Goal: Transaction & Acquisition: Purchase product/service

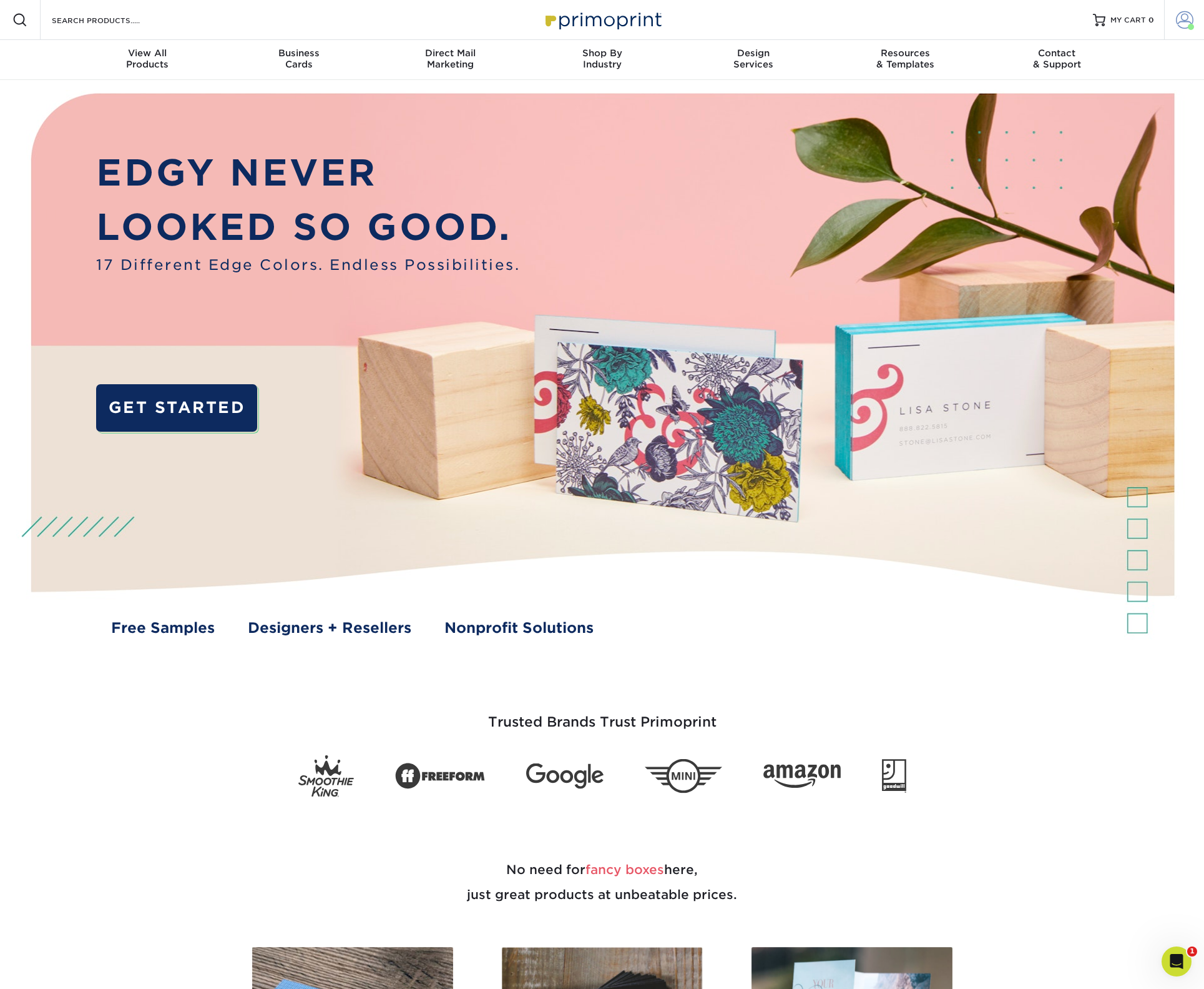
click at [1190, 20] on span at bounding box center [1185, 20] width 17 height 17
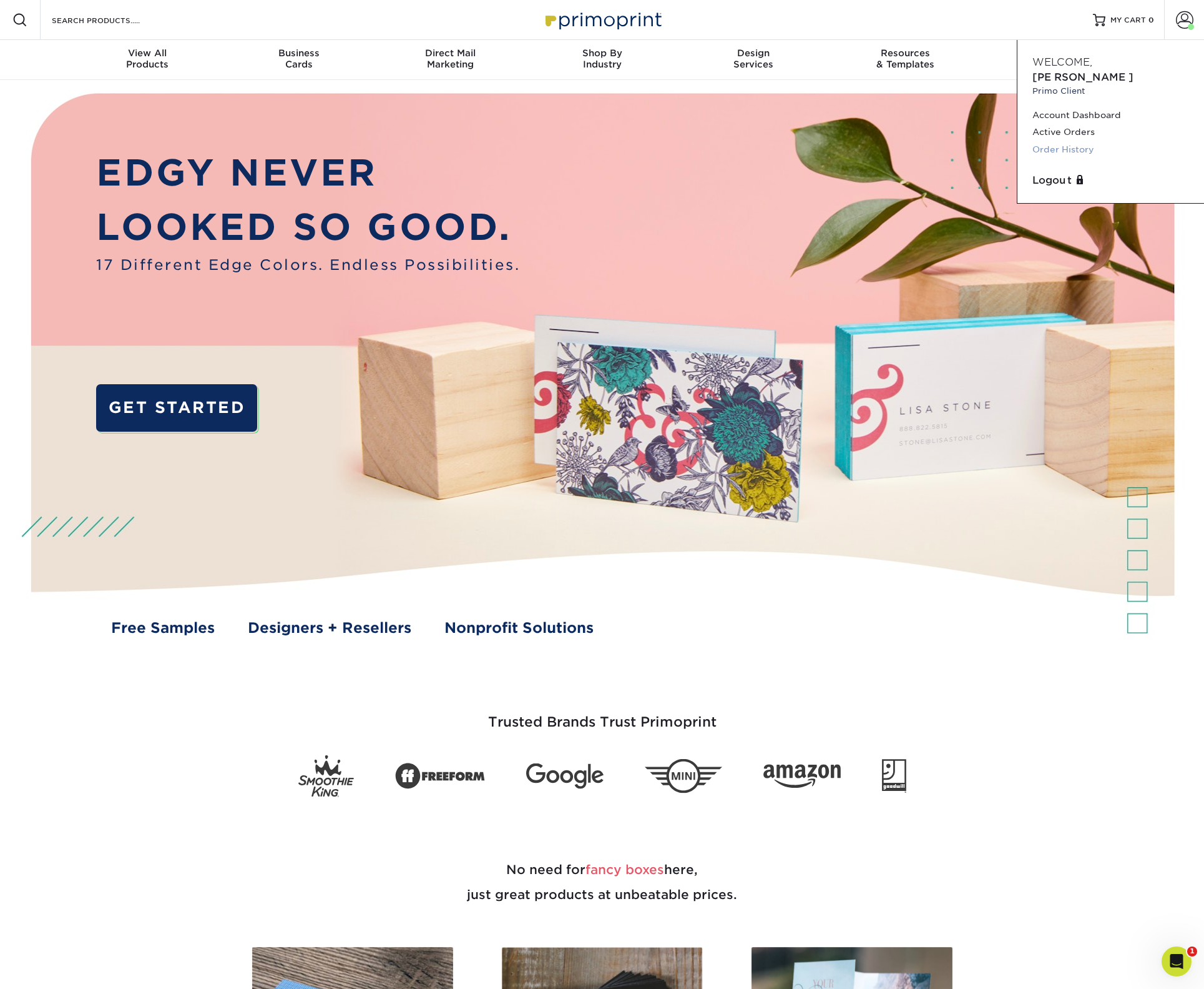
click at [1097, 141] on link "Order History" at bounding box center [1110, 149] width 156 height 17
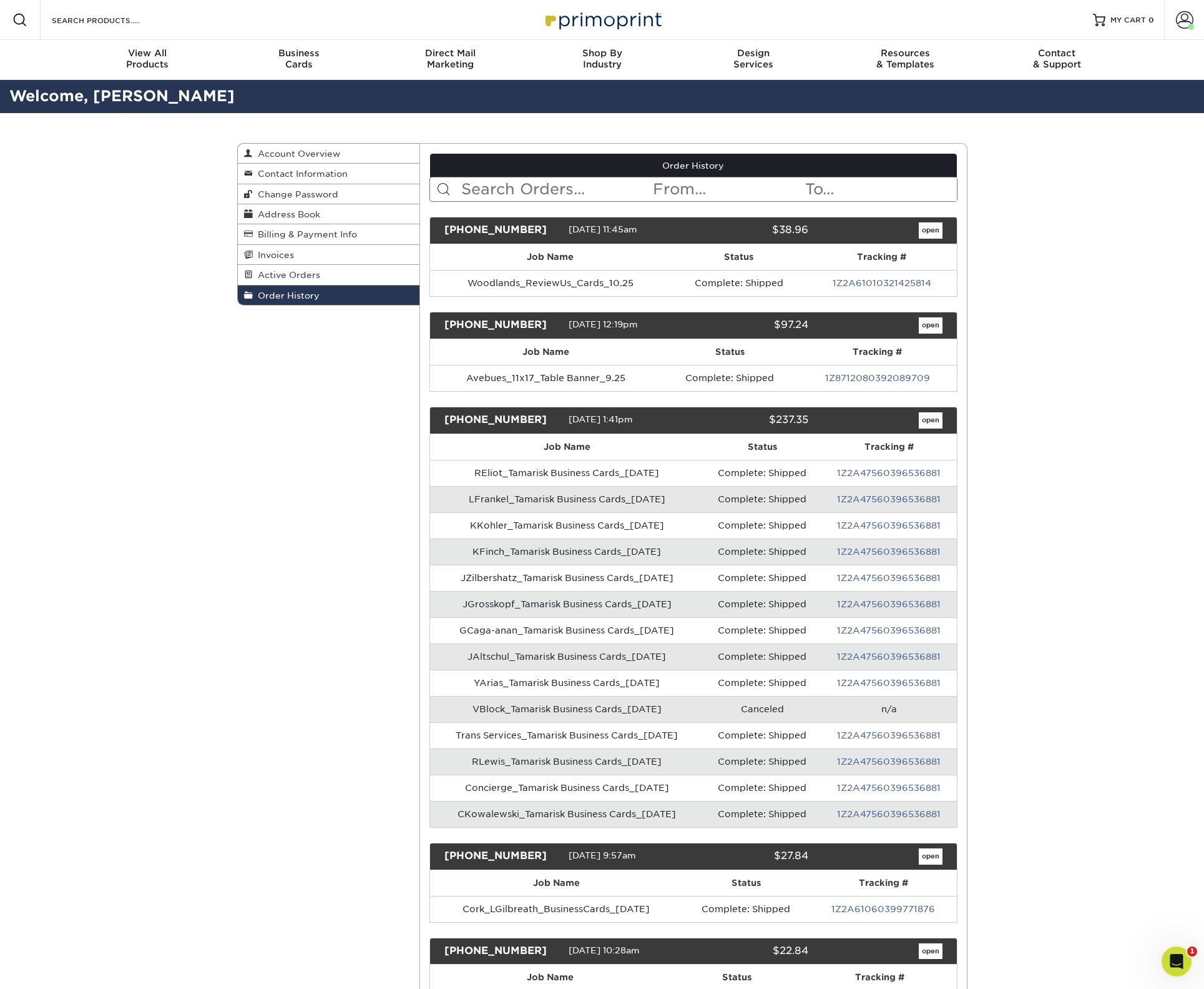
click at [490, 192] on input "text" at bounding box center [556, 189] width 192 height 24
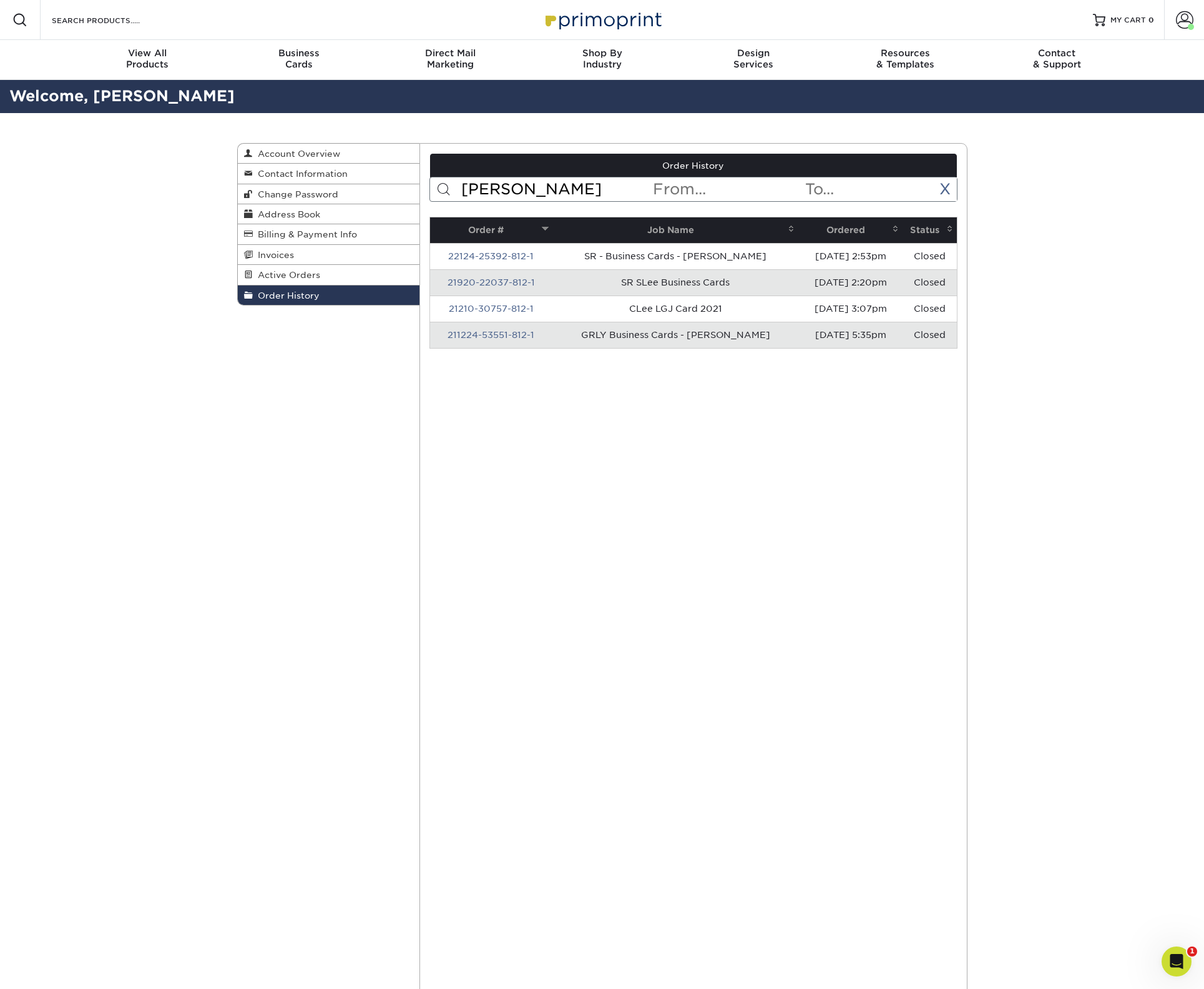
drag, startPoint x: 511, startPoint y: 185, endPoint x: 457, endPoint y: 187, distance: 54.0
click at [457, 187] on form "Lee < Prev Next > Oct 2025 Sun Mon Tue Wed Thu Fri Sat 1 2 3 4 5 6 7 8 9 10 11 …" at bounding box center [693, 189] width 528 height 25
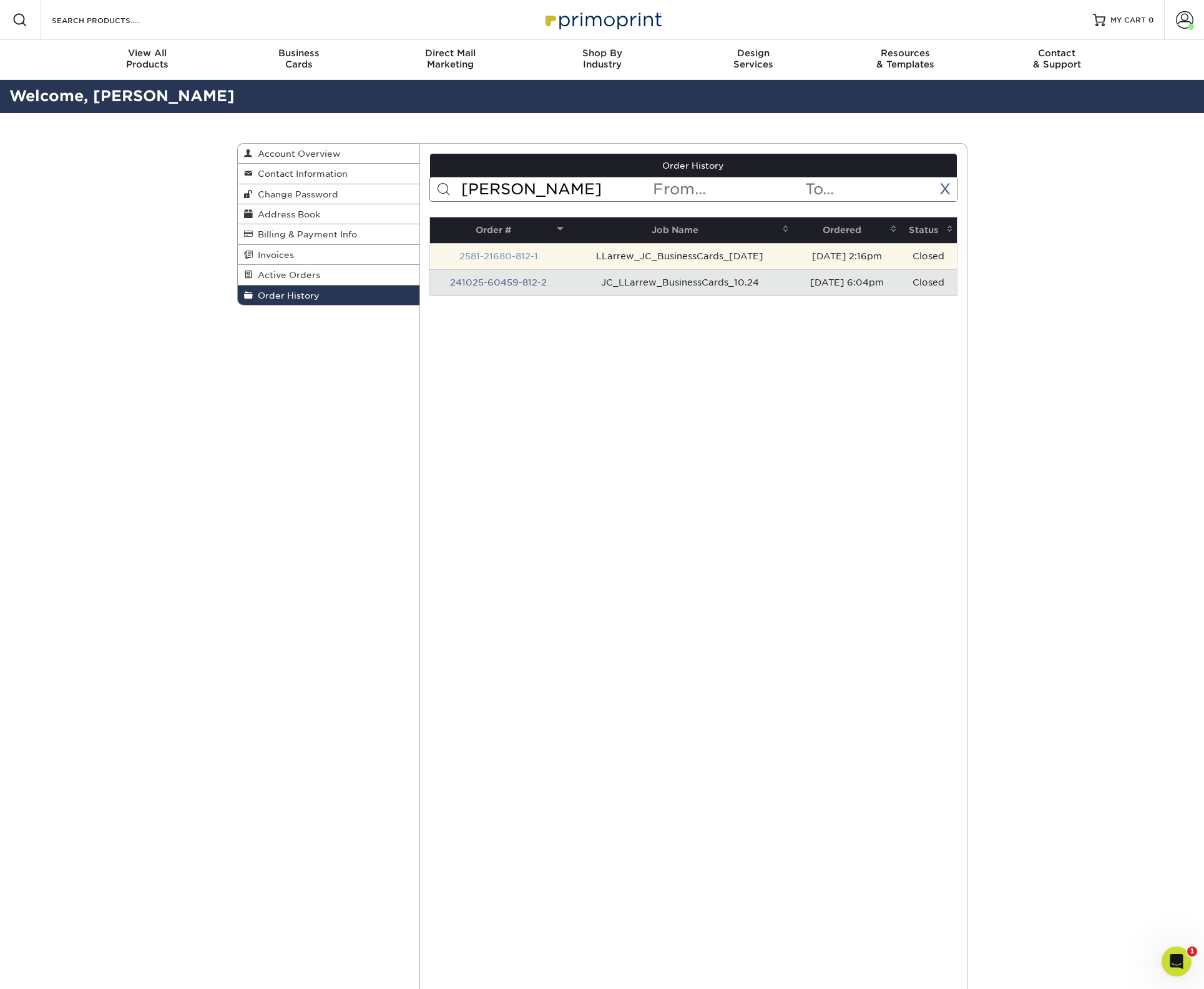
type input "larrew"
click at [515, 256] on link "2581-21680-812-1" at bounding box center [499, 256] width 79 height 10
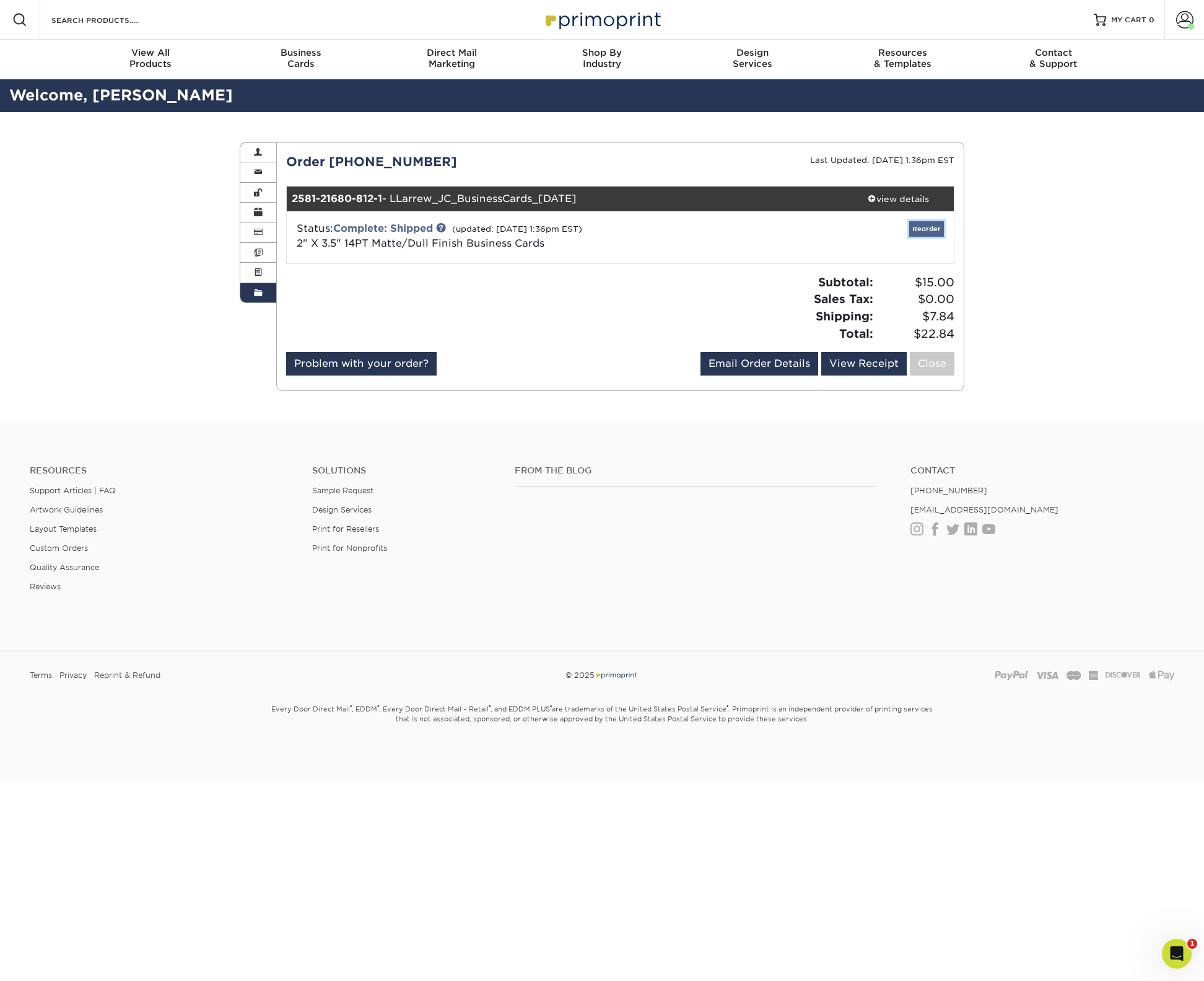
click at [925, 225] on link "Reorder" at bounding box center [927, 229] width 35 height 16
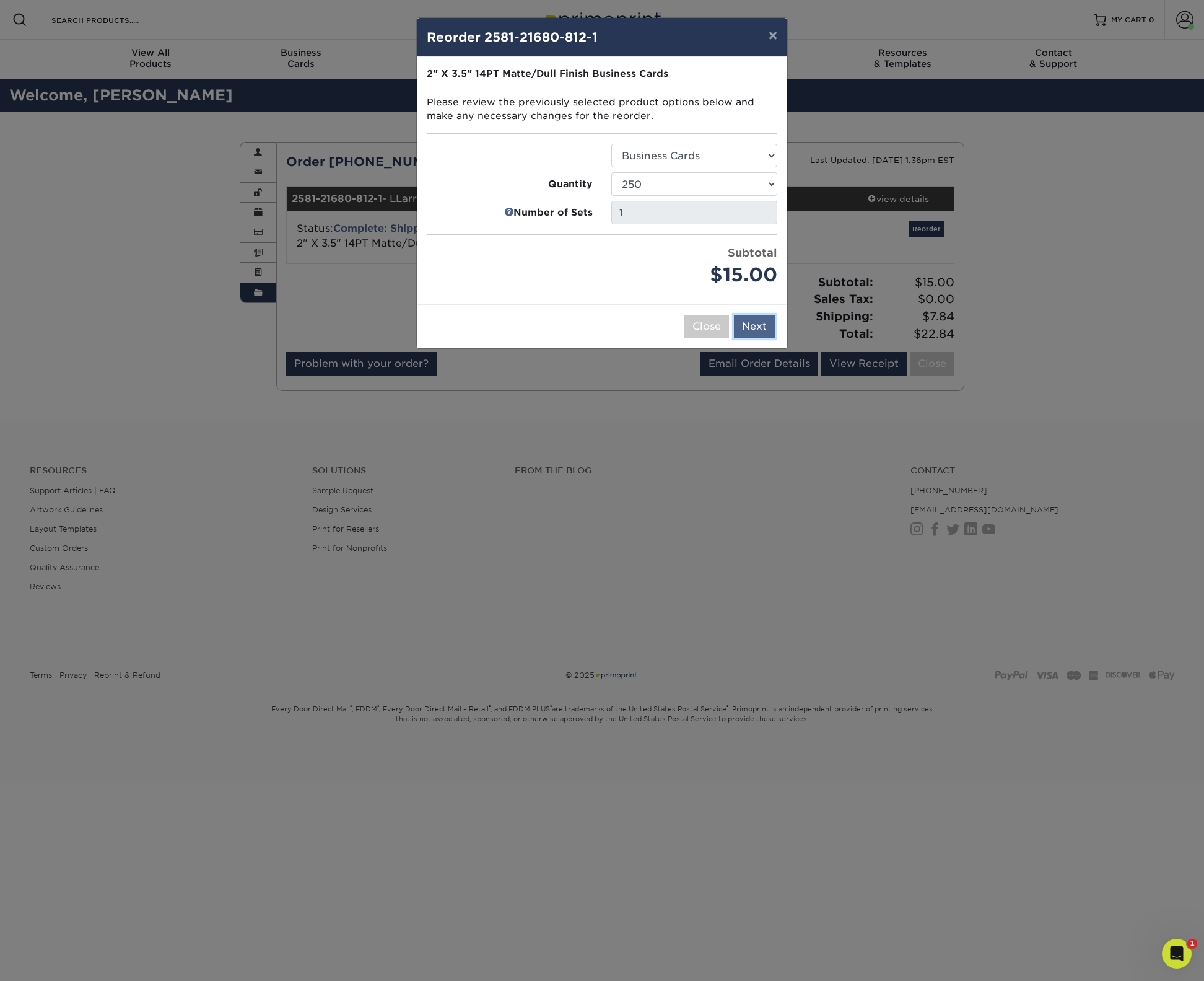
click at [752, 327] on button "Next" at bounding box center [754, 326] width 41 height 24
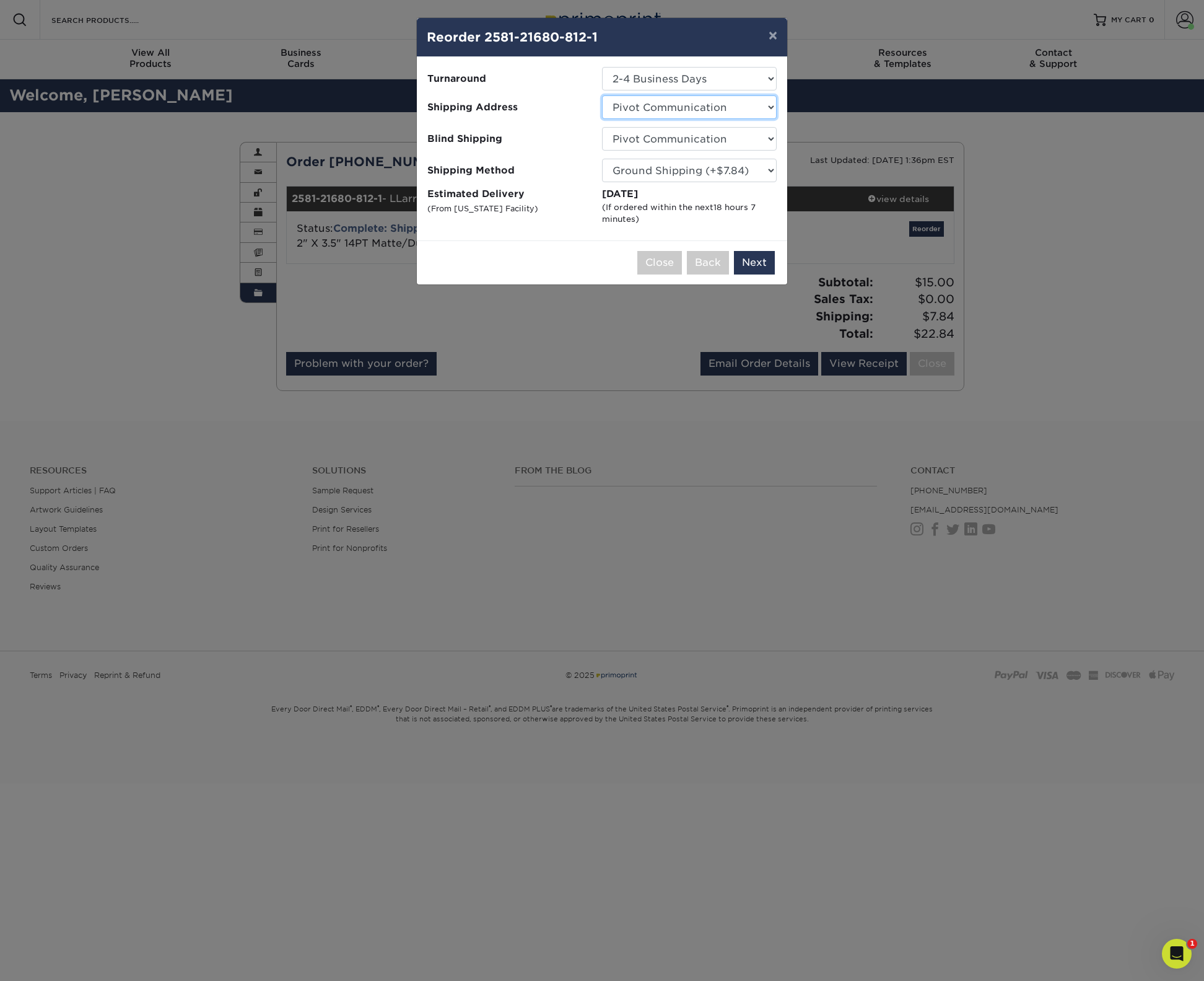
click at [770, 108] on select "Select One Arbor View Senior Living Canton Regency CSS + SAW Devonshire Care Ce…" at bounding box center [689, 107] width 174 height 24
select select "230443"
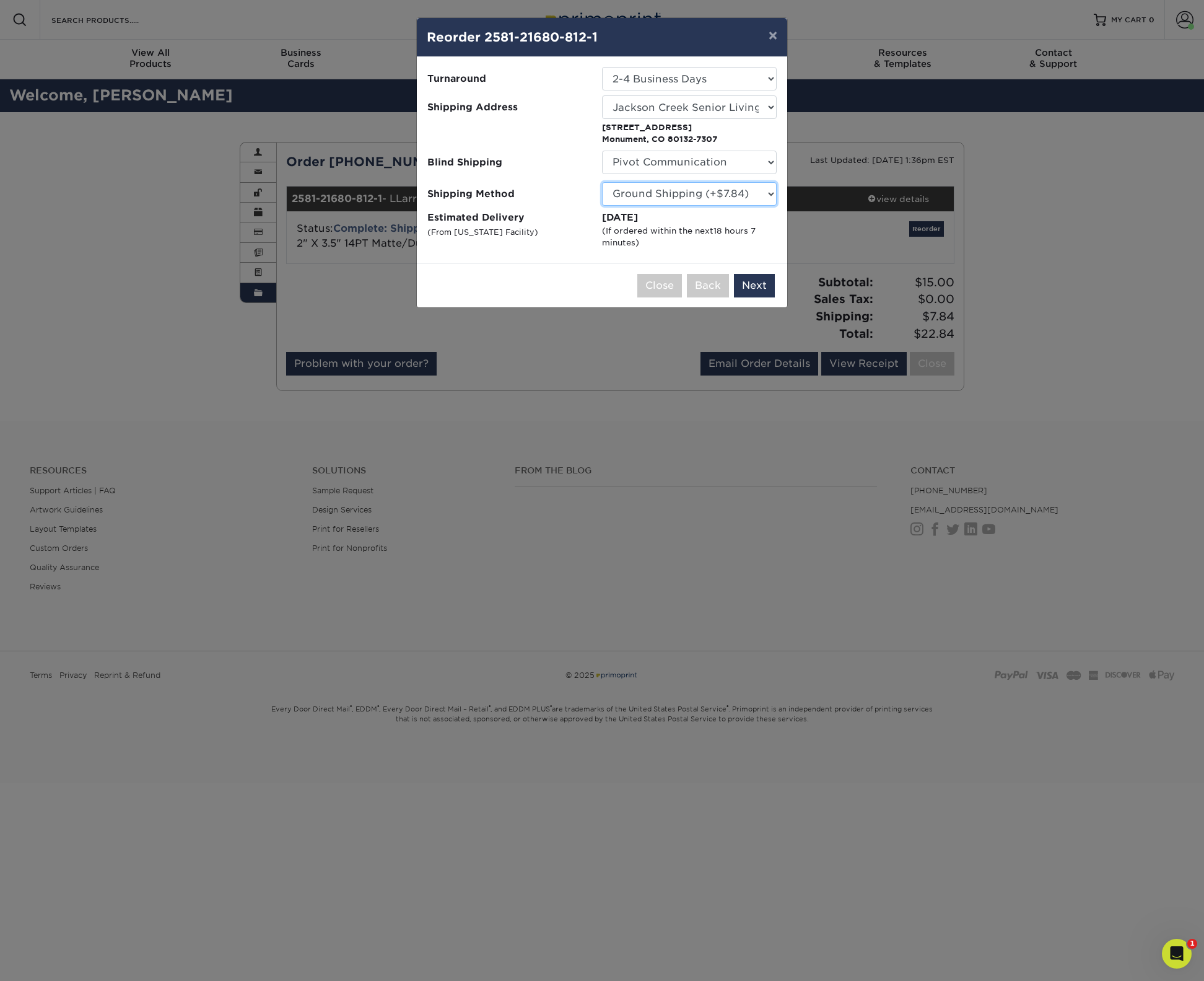
click at [763, 194] on select "Please Select Ground Shipping (+$7.84) 3 Day Shipping Service (+$18.70) 2 Day A…" at bounding box center [689, 194] width 174 height 24
click at [602, 182] on select "Please Select Ground Shipping (+$7.84) 3 Day Shipping Service (+$18.70) 2 Day A…" at bounding box center [689, 194] width 174 height 24
click at [764, 281] on button "Next" at bounding box center [754, 285] width 41 height 24
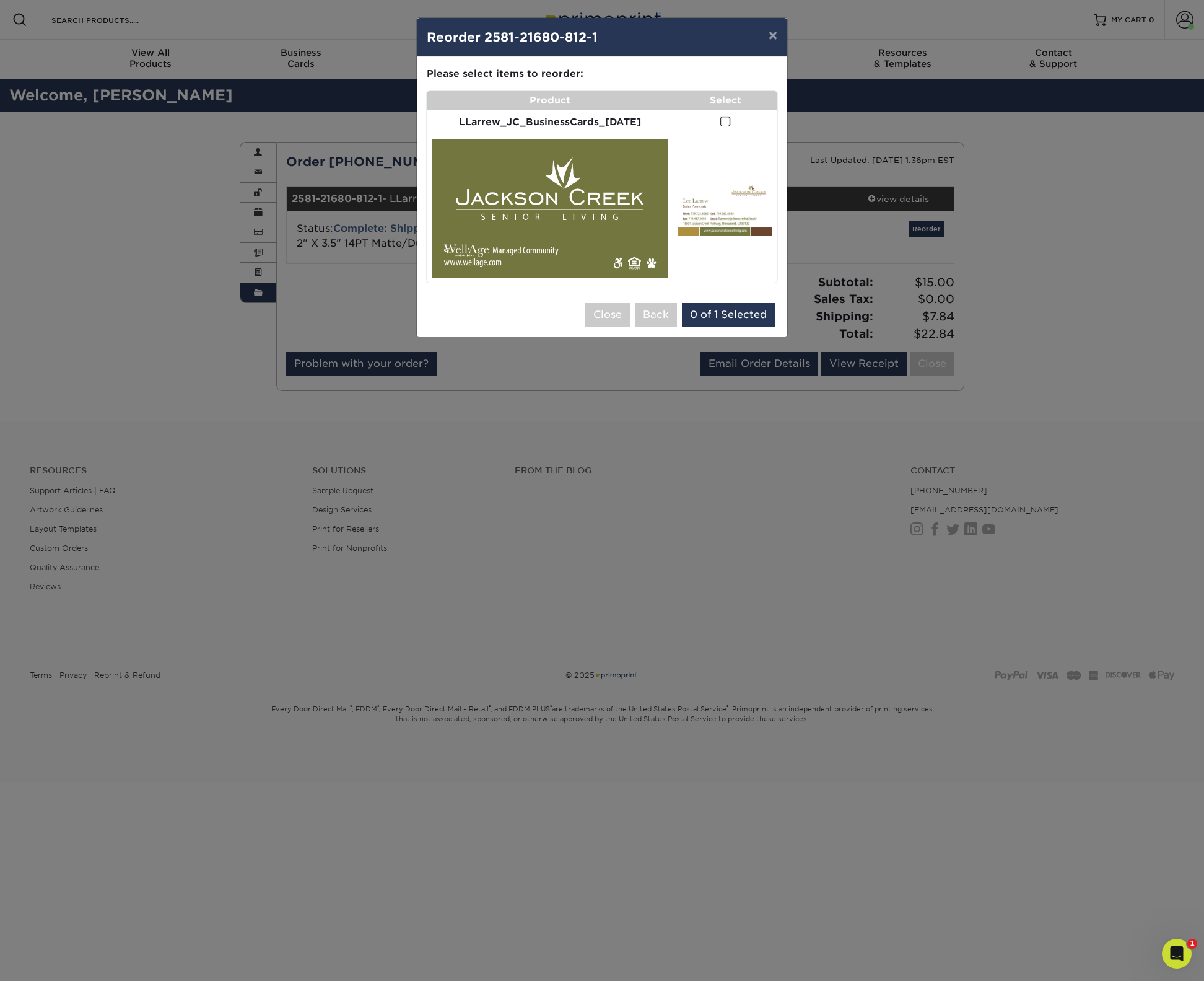
click at [721, 123] on span at bounding box center [726, 122] width 11 height 11
click at [0, 0] on input "checkbox" at bounding box center [0, 0] width 0 height 0
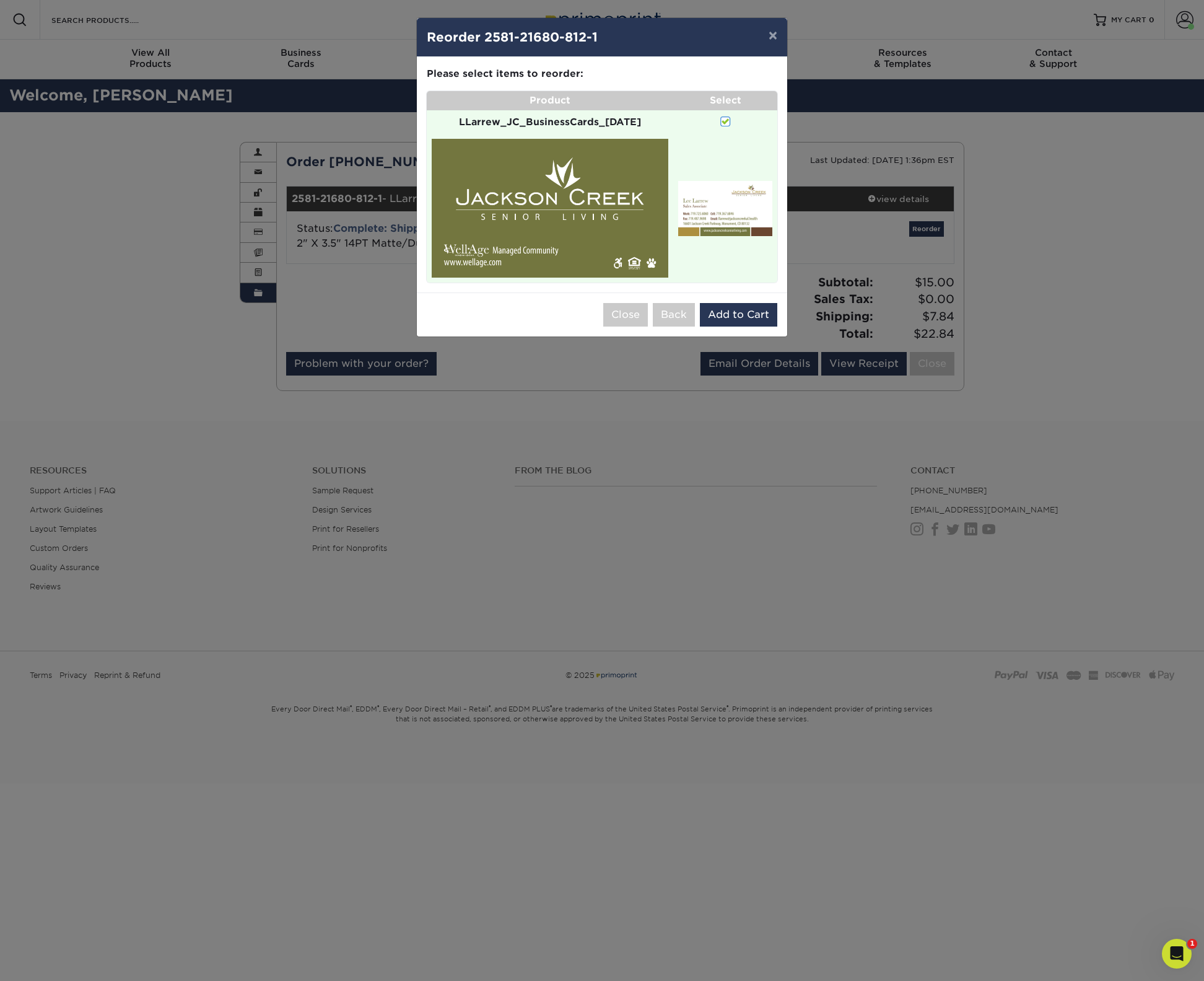
click at [726, 202] on img at bounding box center [726, 208] width 94 height 55
click at [740, 307] on button "Add to Cart" at bounding box center [739, 315] width 77 height 24
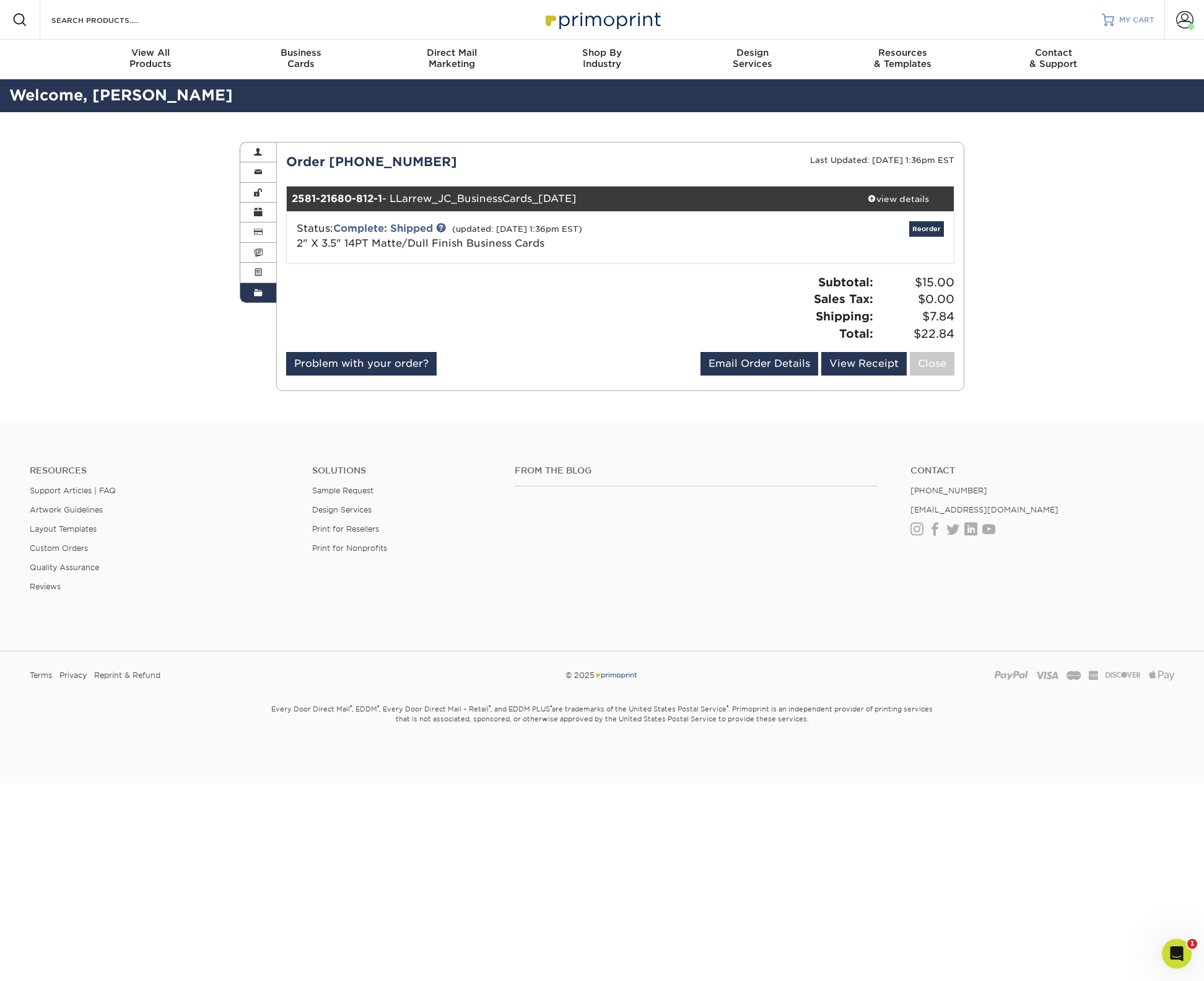
click at [1110, 24] on div at bounding box center [1107, 19] width 12 height 12
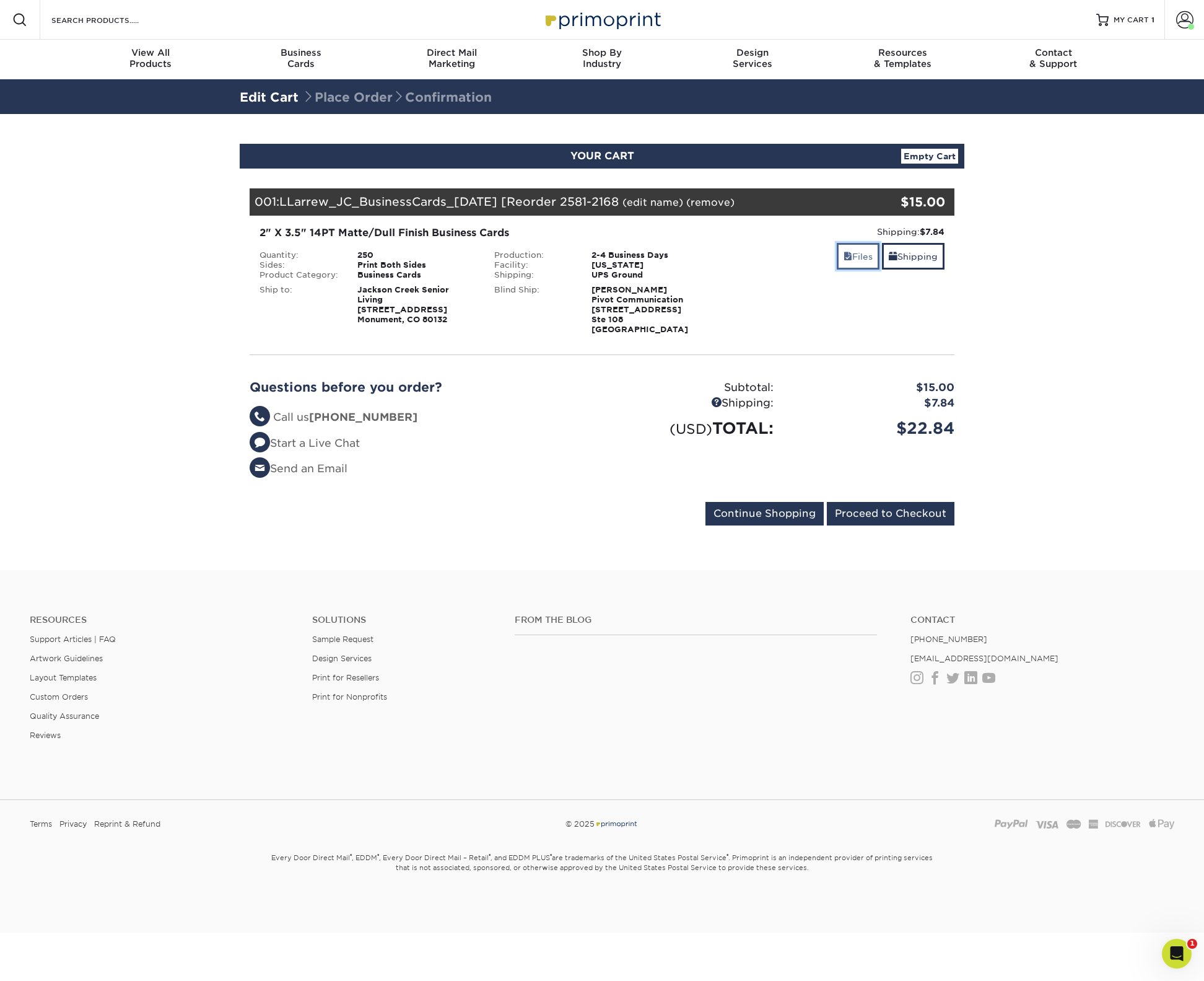
click at [863, 260] on link "Files" at bounding box center [859, 256] width 43 height 26
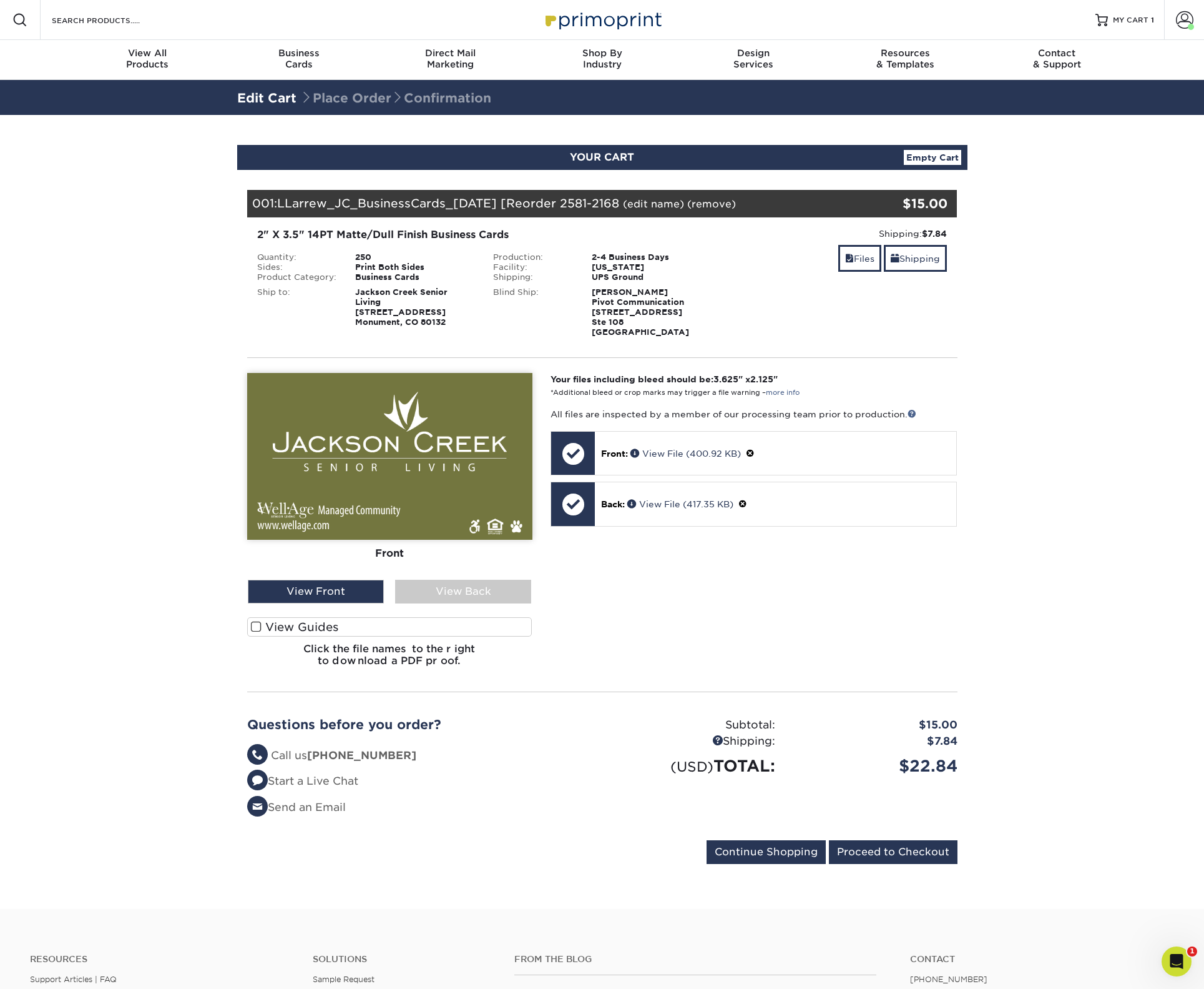
click at [469, 577] on div "Front Back" at bounding box center [390, 476] width 285 height 207
click at [469, 580] on div "View Back" at bounding box center [463, 591] width 136 height 24
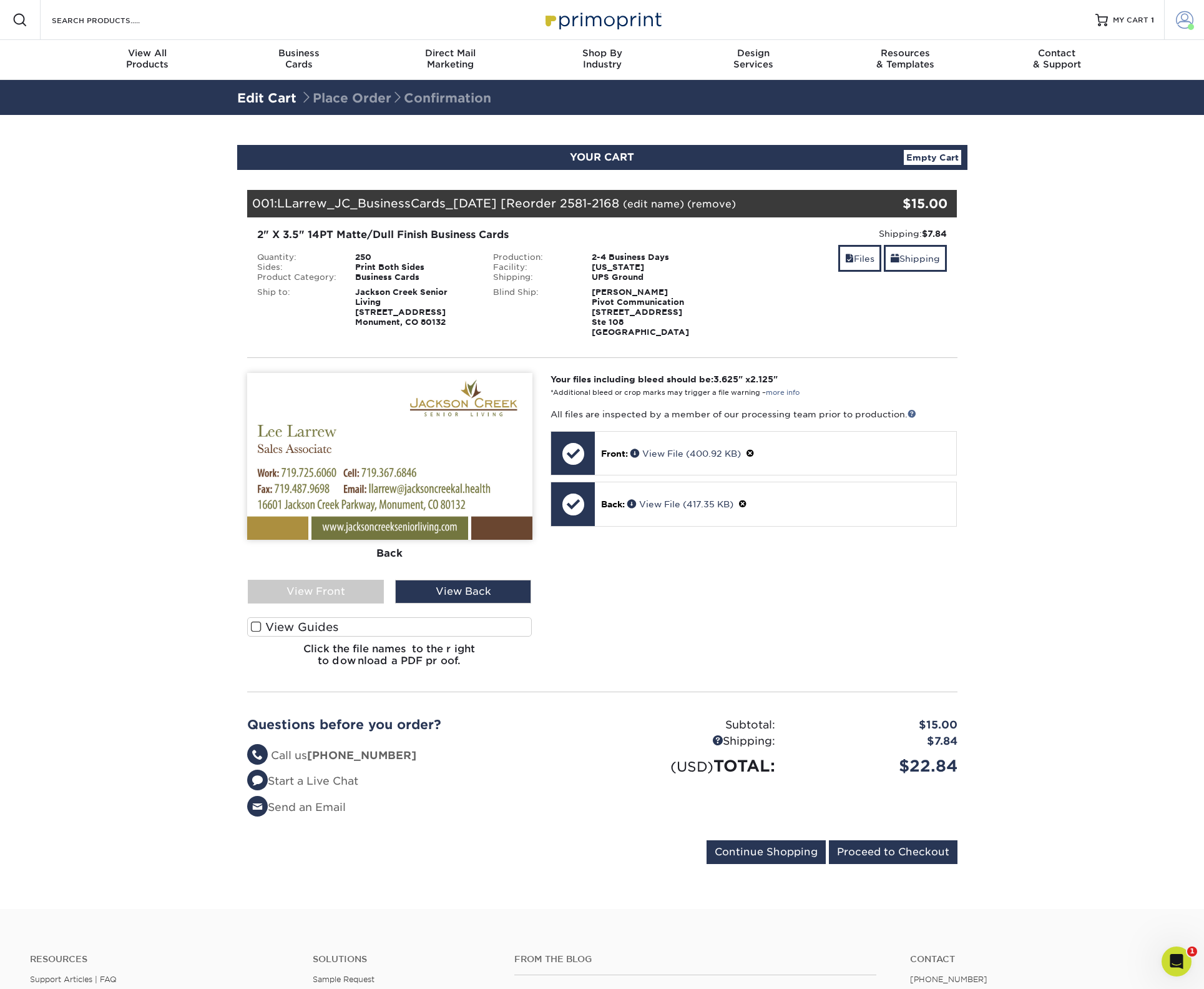
click at [1177, 21] on span at bounding box center [1185, 20] width 17 height 17
click at [1087, 141] on link "Order History" at bounding box center [1110, 149] width 156 height 17
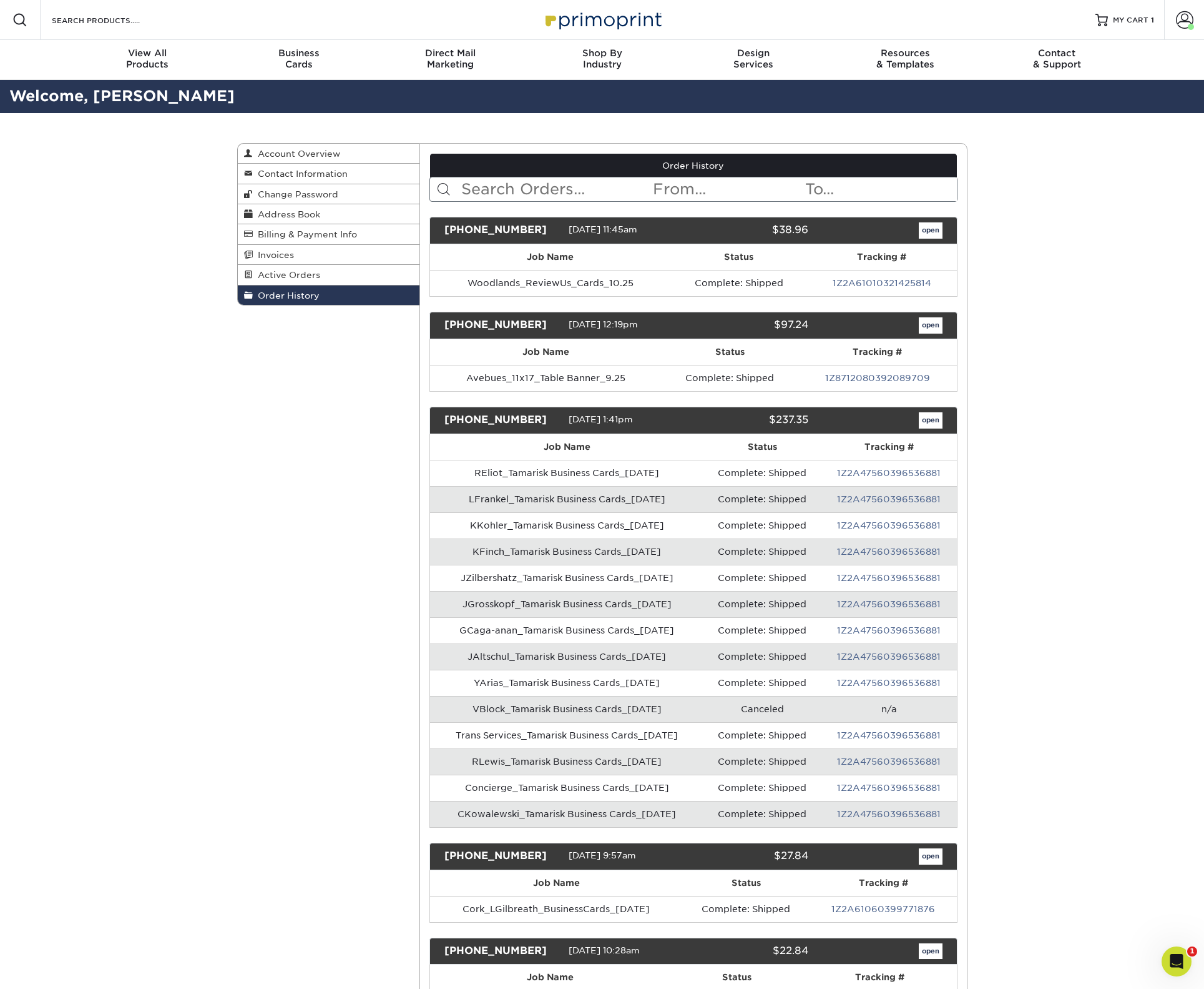
click at [468, 187] on input "text" at bounding box center [556, 189] width 192 height 24
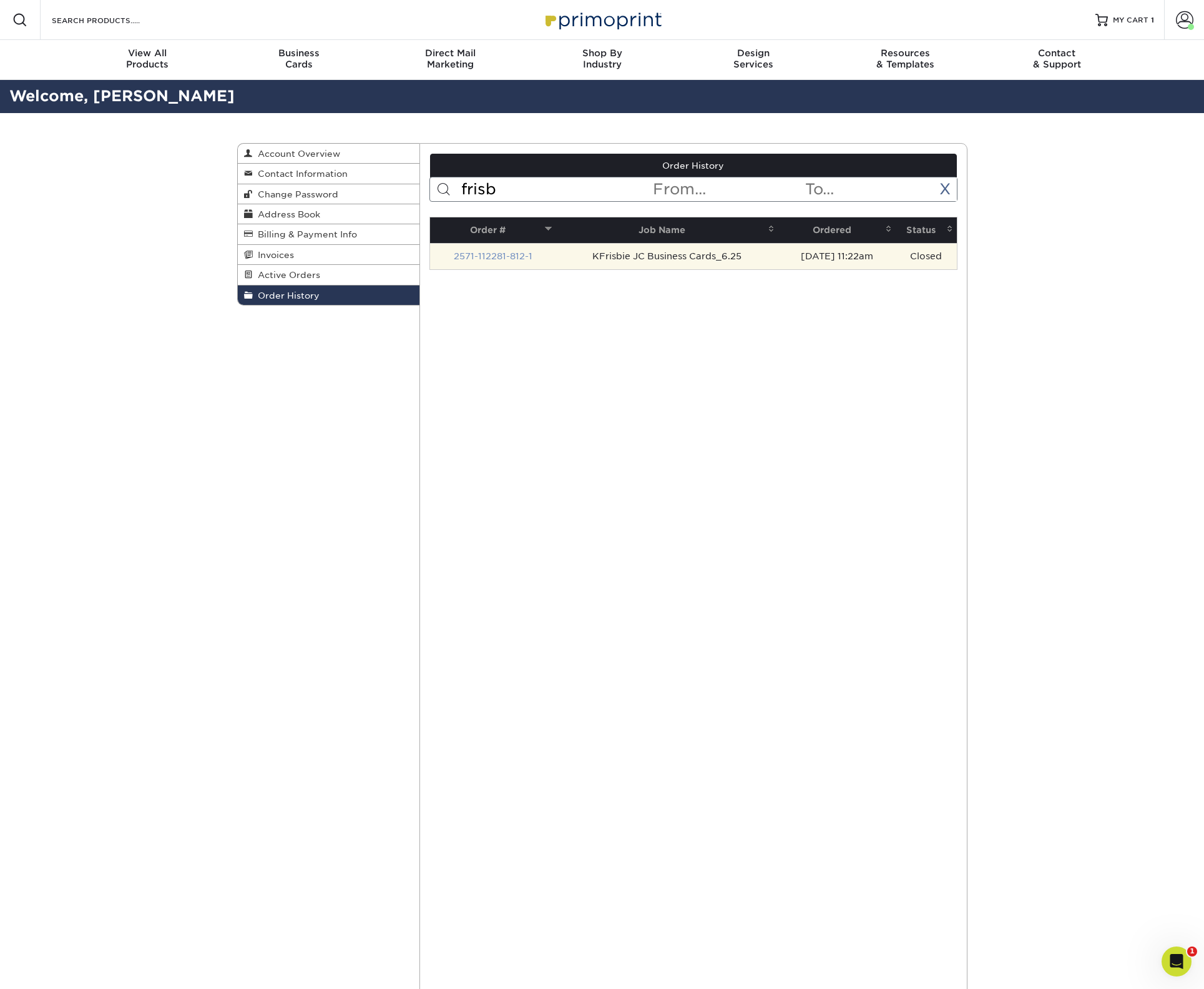
type input "frisb"
click at [485, 257] on link "2571-112281-812-1" at bounding box center [493, 256] width 79 height 10
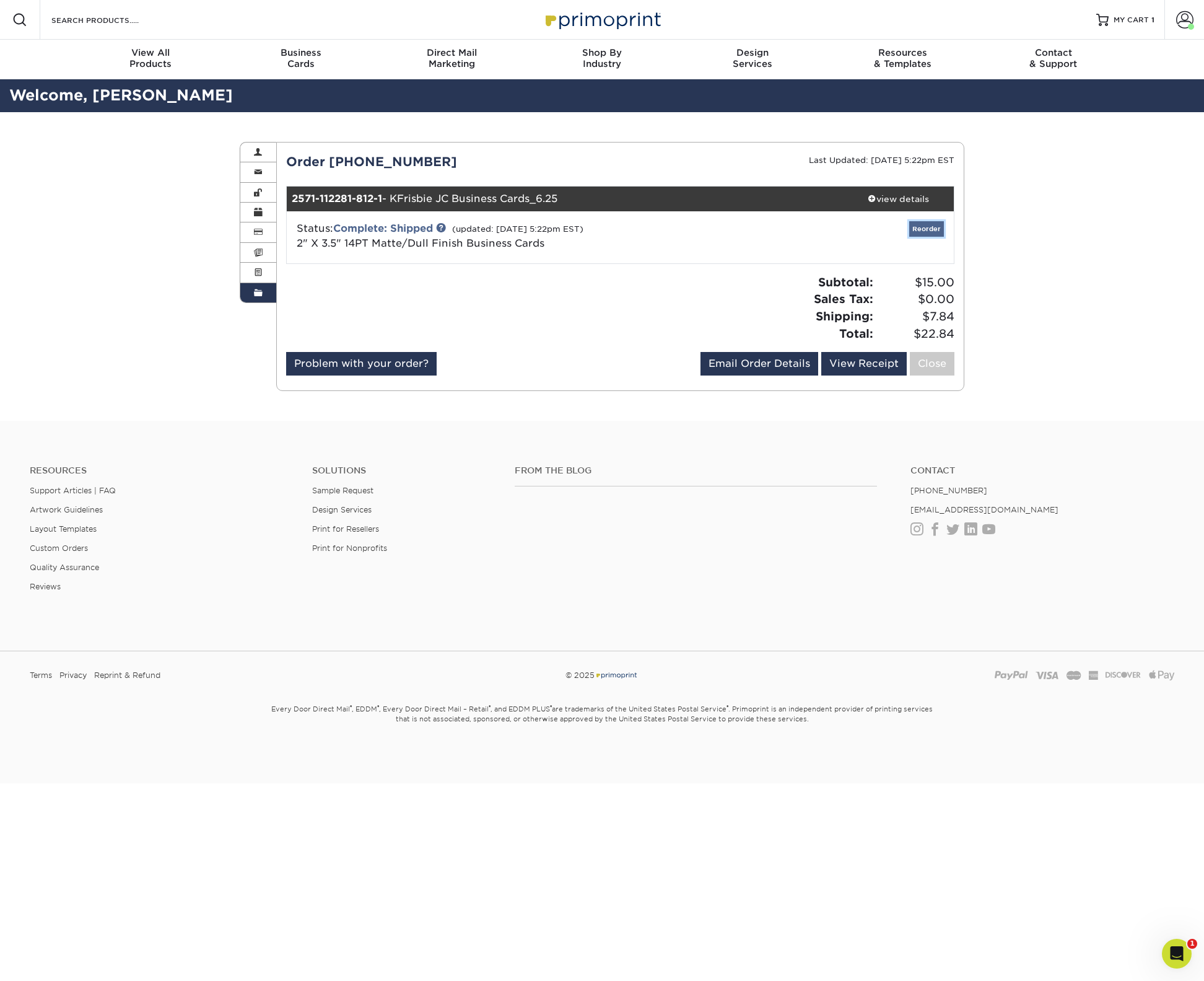
click at [929, 225] on link "Reorder" at bounding box center [927, 229] width 35 height 16
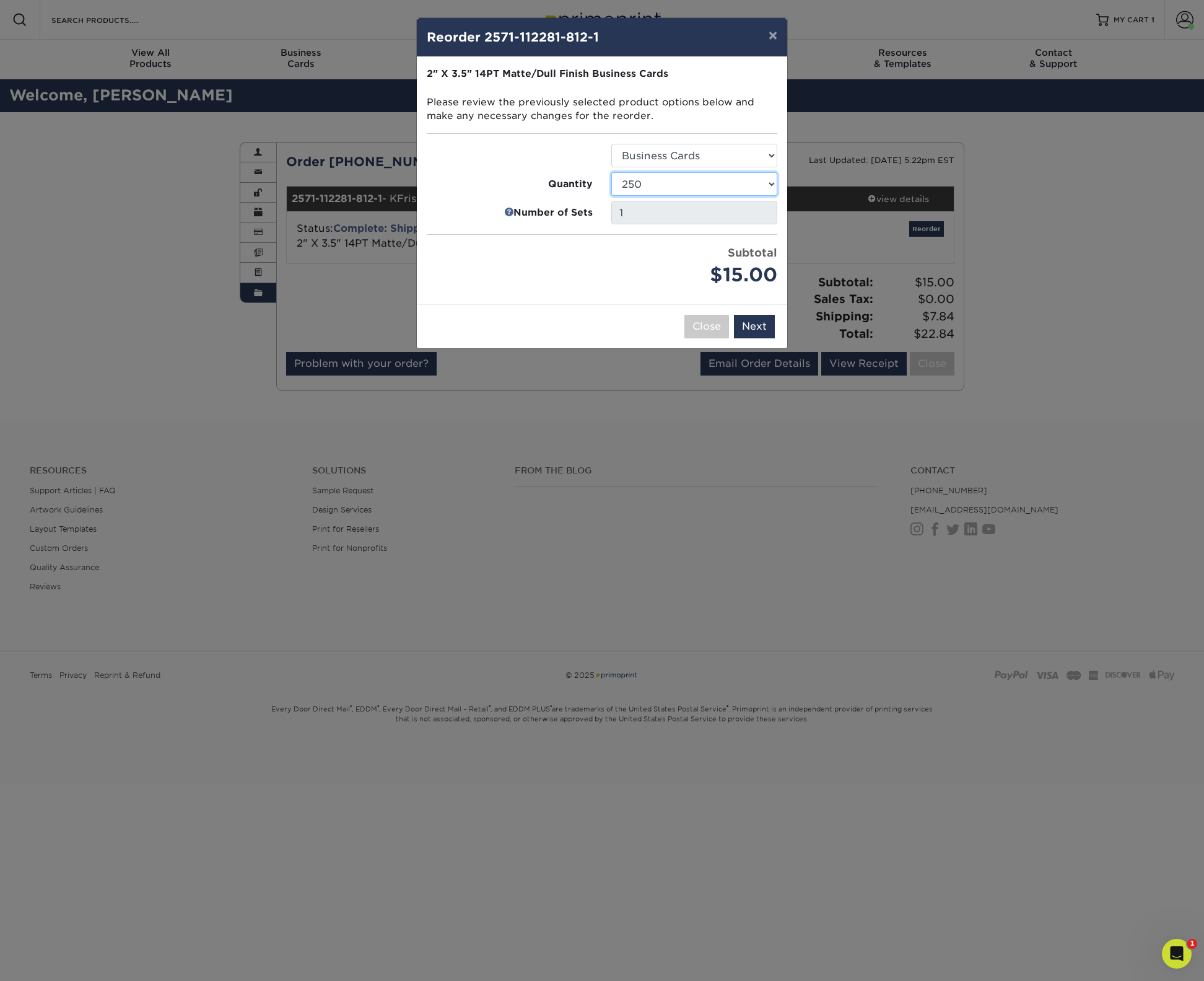
click at [761, 179] on select "100 250 500 1000 2500 5000 7500 10000 15000 20000 25000 30000 35000 40000 45000…" at bounding box center [694, 184] width 166 height 24
select select "f593fda3-2d5c-4b9e-9c2c-6197b899ae74"
click at [611, 172] on select "100 250 500 1000 2500 5000 7500 10000 15000 20000 25000 30000 35000 40000 45000…" at bounding box center [694, 184] width 166 height 24
click at [767, 330] on button "Next" at bounding box center [754, 326] width 41 height 24
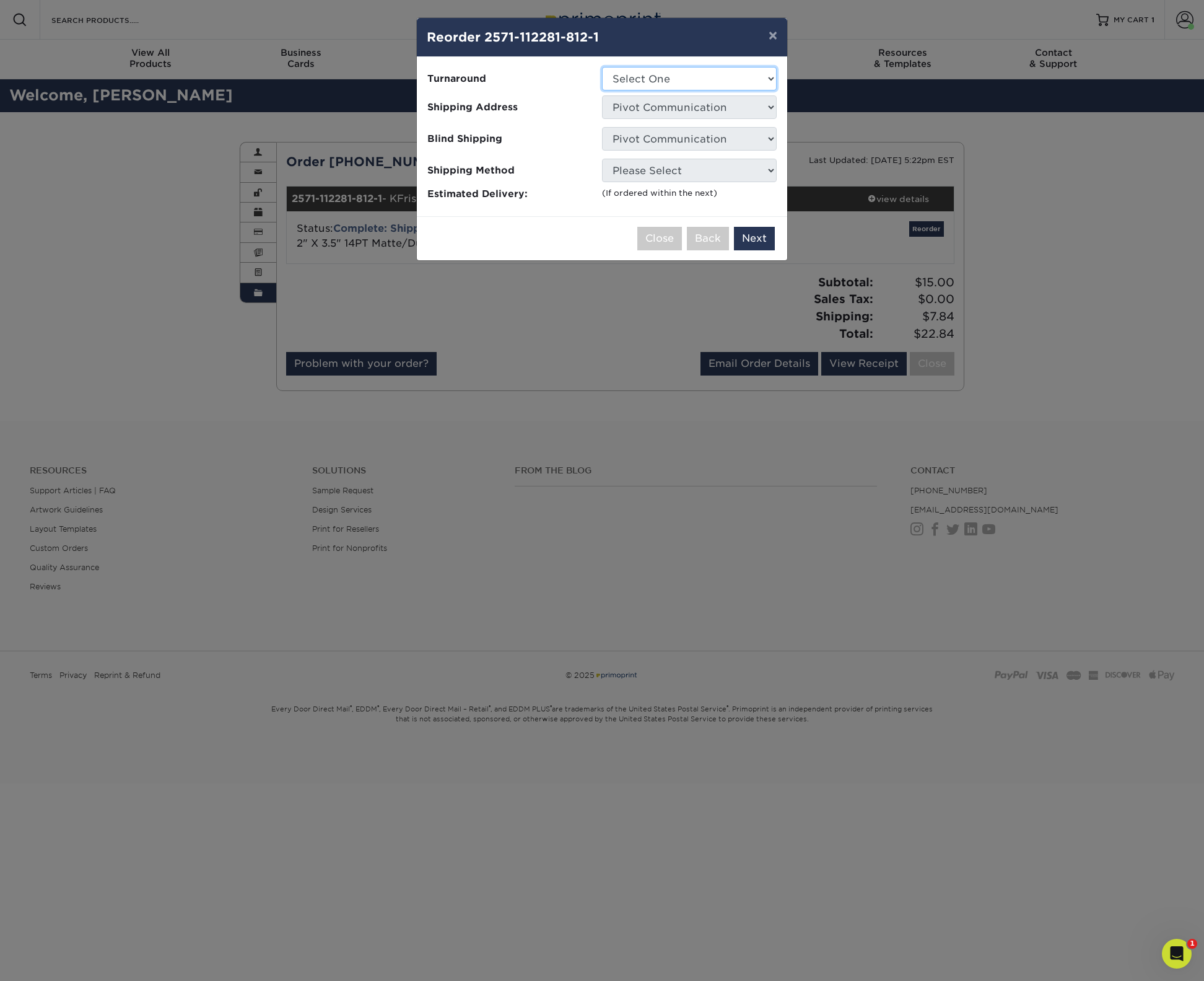
click at [766, 73] on select "Select One 2-4 Business Days 2 Day Next Business Day" at bounding box center [689, 79] width 174 height 24
select select "4593e6bc-33d2-4cf1-a66b-d77e9d82a3cc"
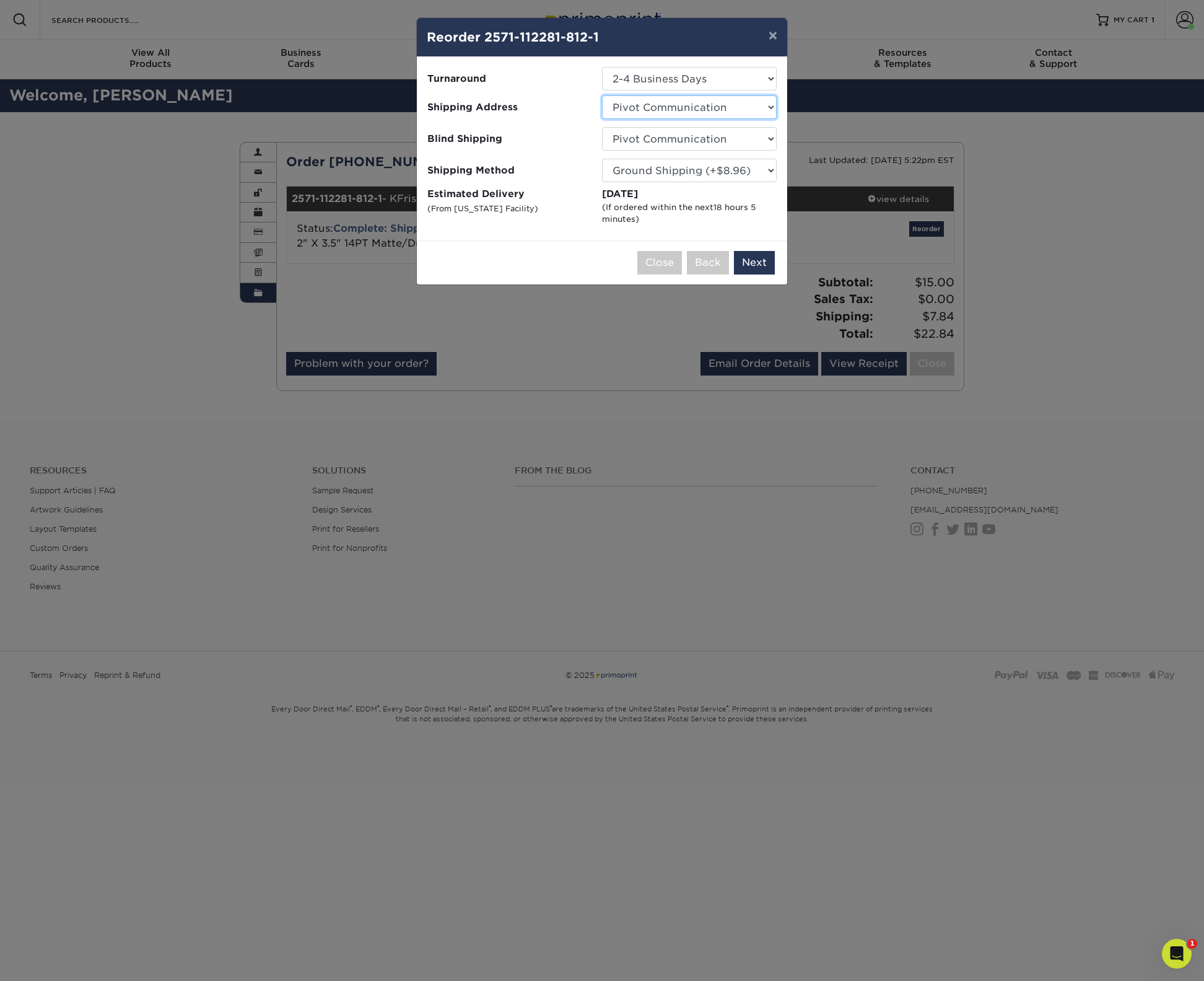
click at [761, 117] on select "Select One Arbor View Senior Living Canton Regency CSS + SAW Devonshire Care Ce…" at bounding box center [689, 107] width 174 height 24
select select "230443"
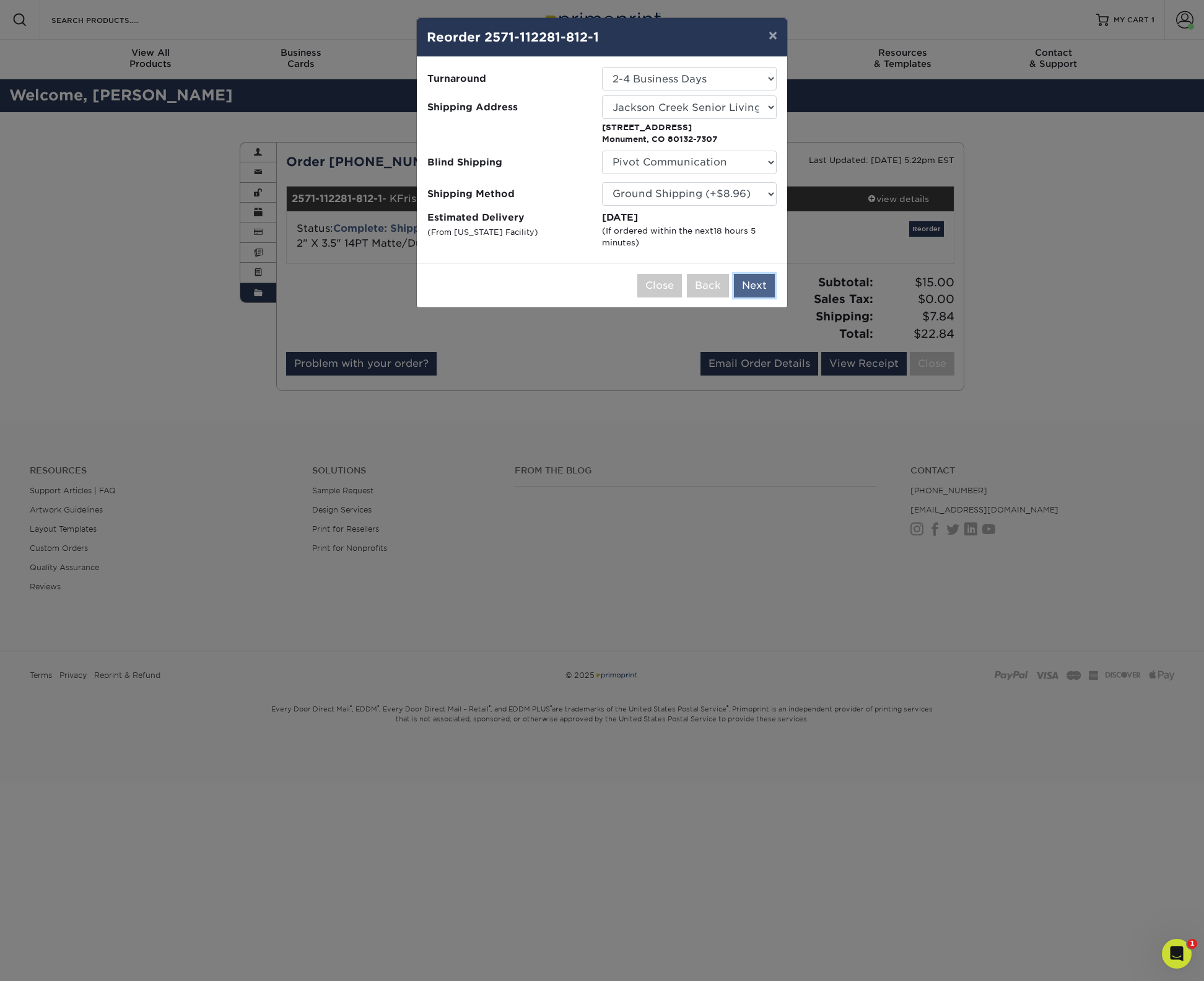
click at [763, 287] on button "Next" at bounding box center [754, 285] width 41 height 24
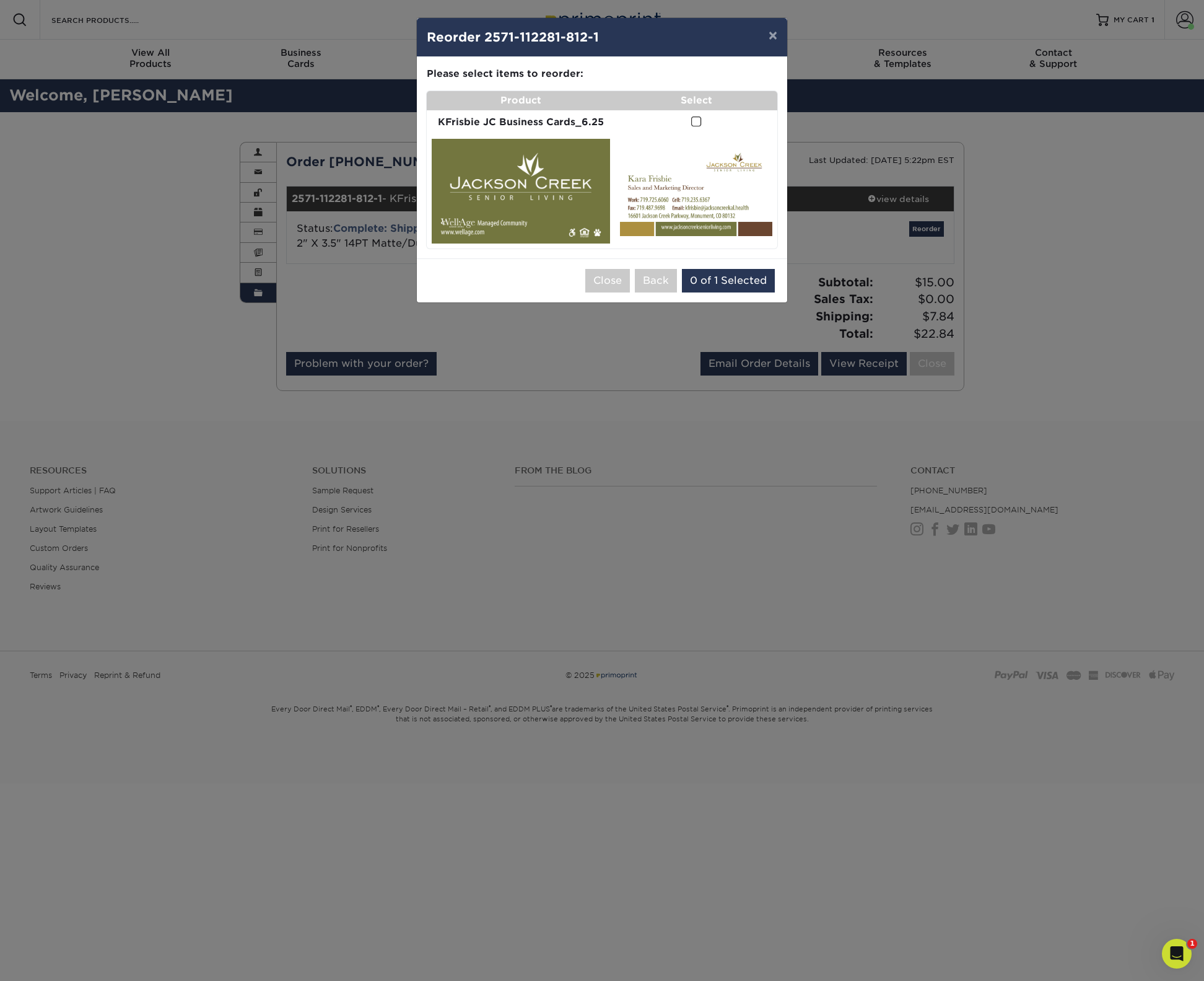
click at [706, 122] on td at bounding box center [696, 122] width 162 height 24
click at [696, 122] on span at bounding box center [696, 122] width 11 height 11
click at [0, 0] on input "checkbox" at bounding box center [0, 0] width 0 height 0
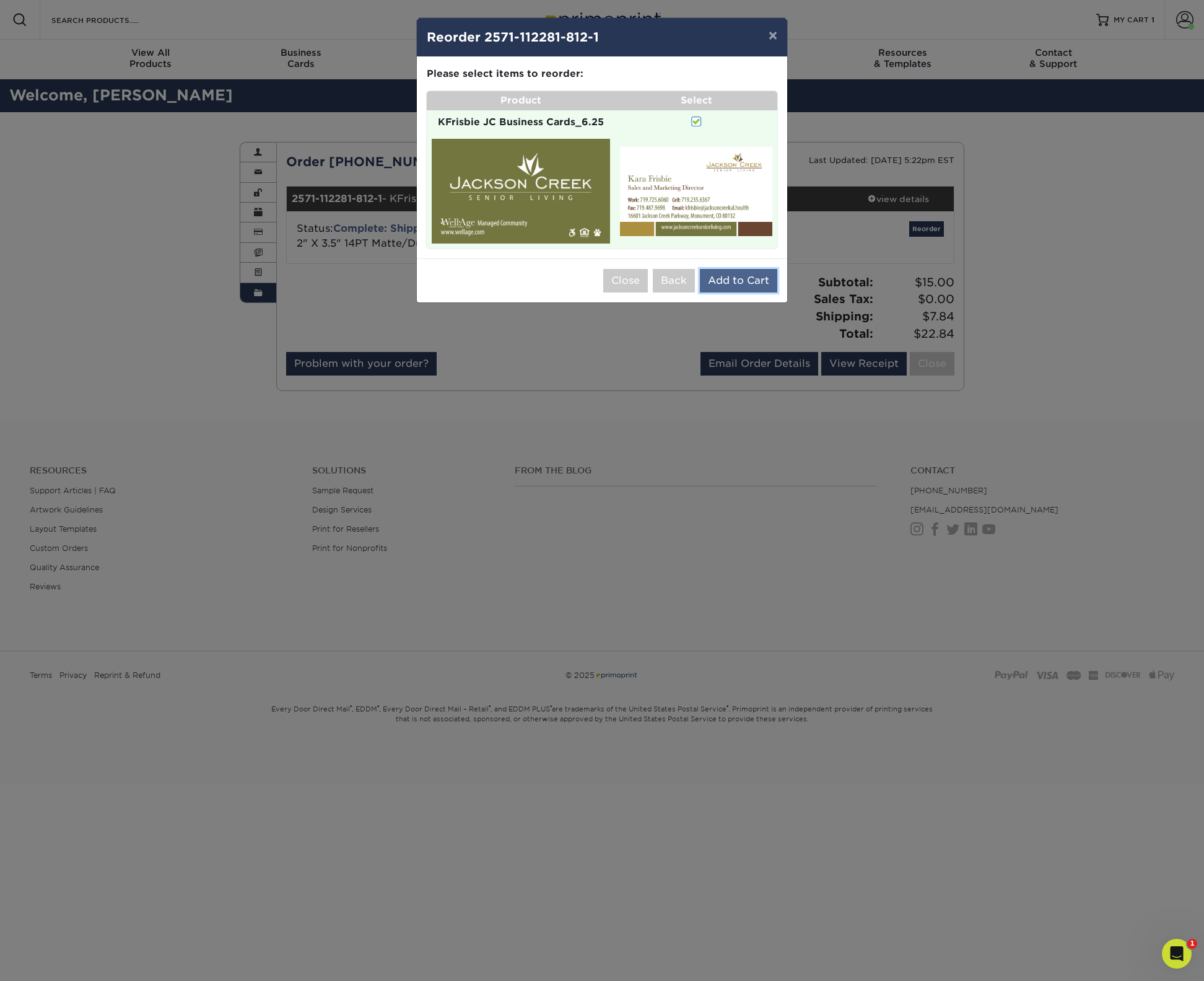
click at [740, 280] on button "Add to Cart" at bounding box center [739, 280] width 77 height 24
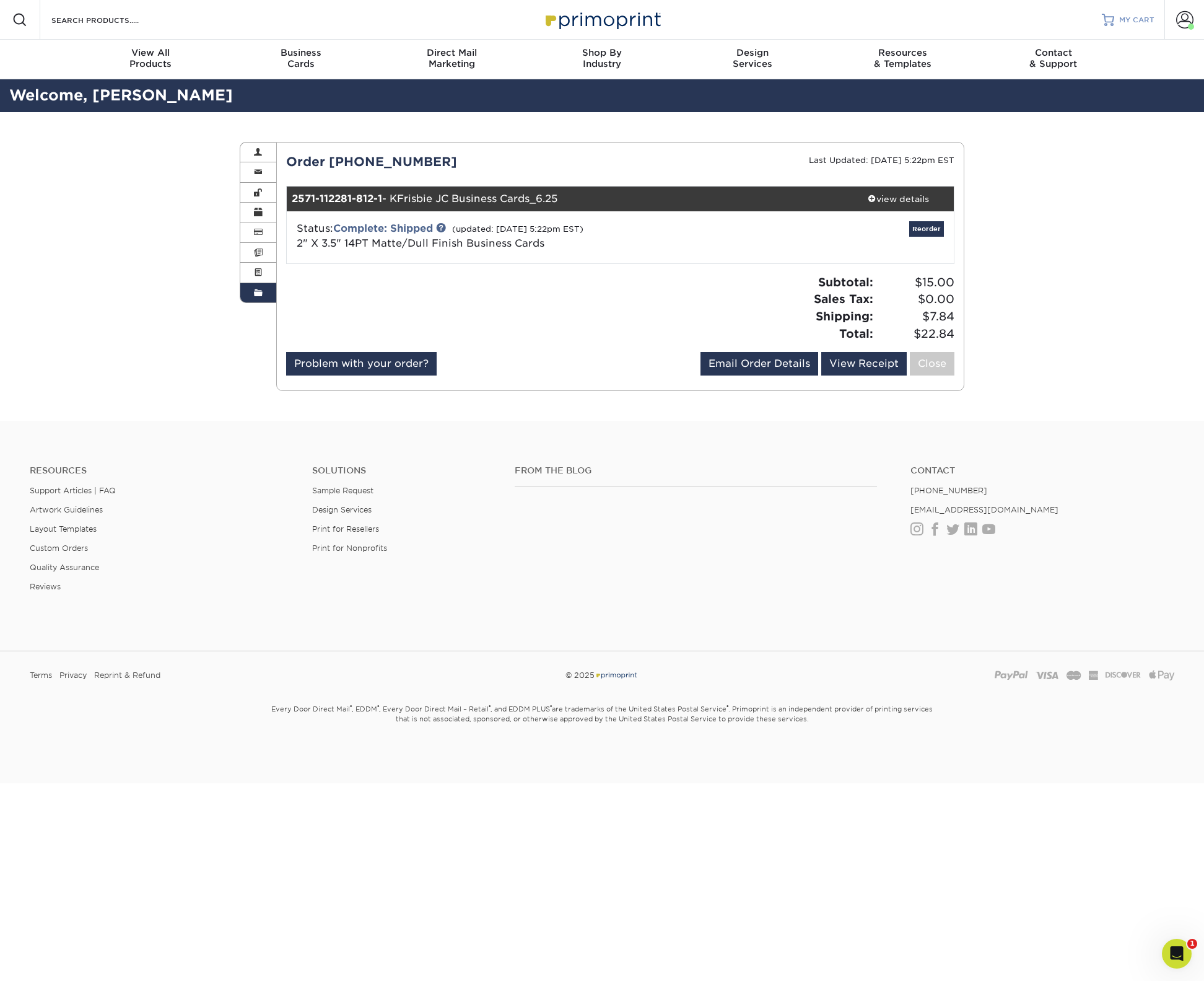
click at [1120, 11] on link "MY CART" at bounding box center [1128, 19] width 53 height 39
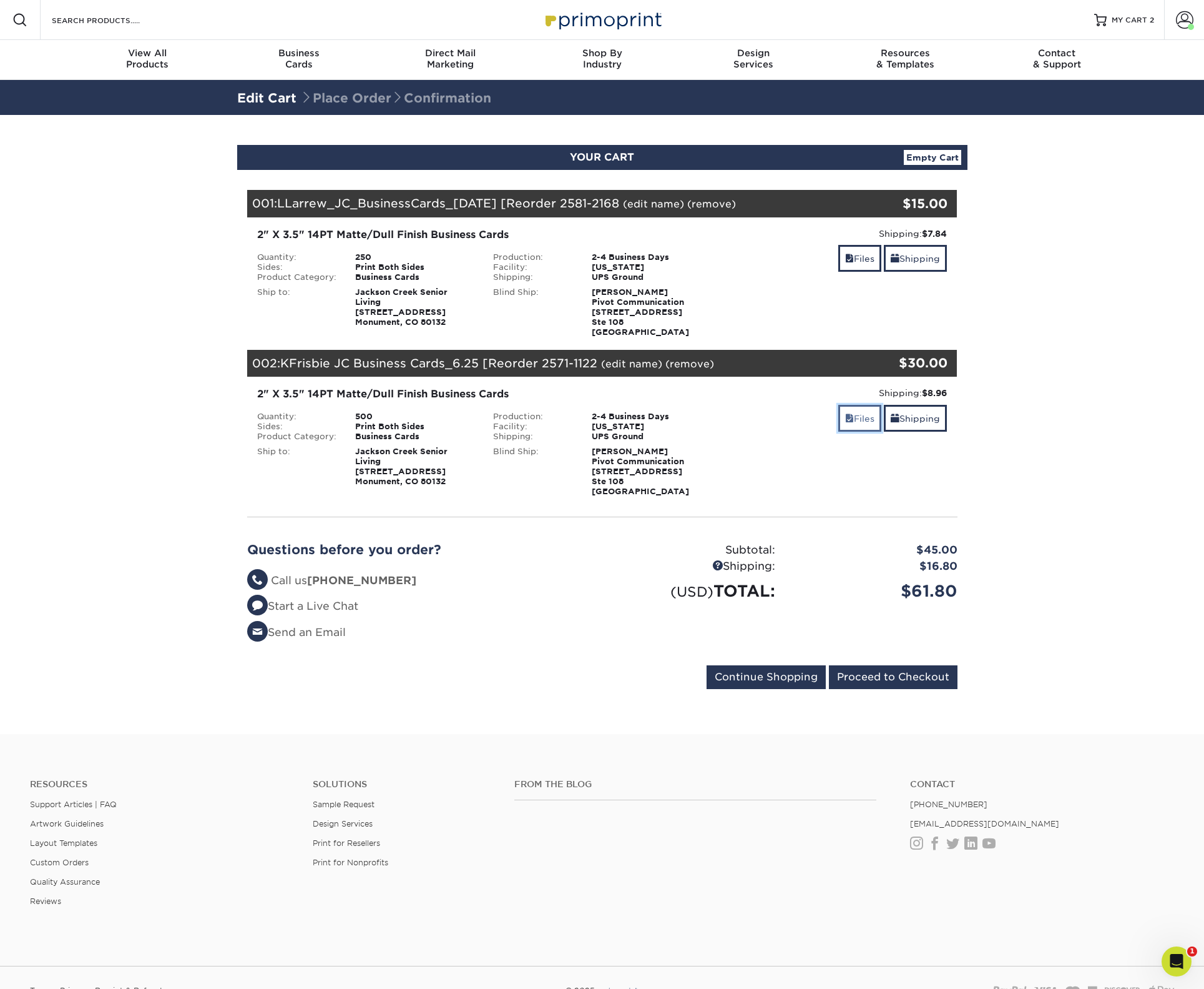
click at [859, 422] on link "Files" at bounding box center [860, 417] width 43 height 27
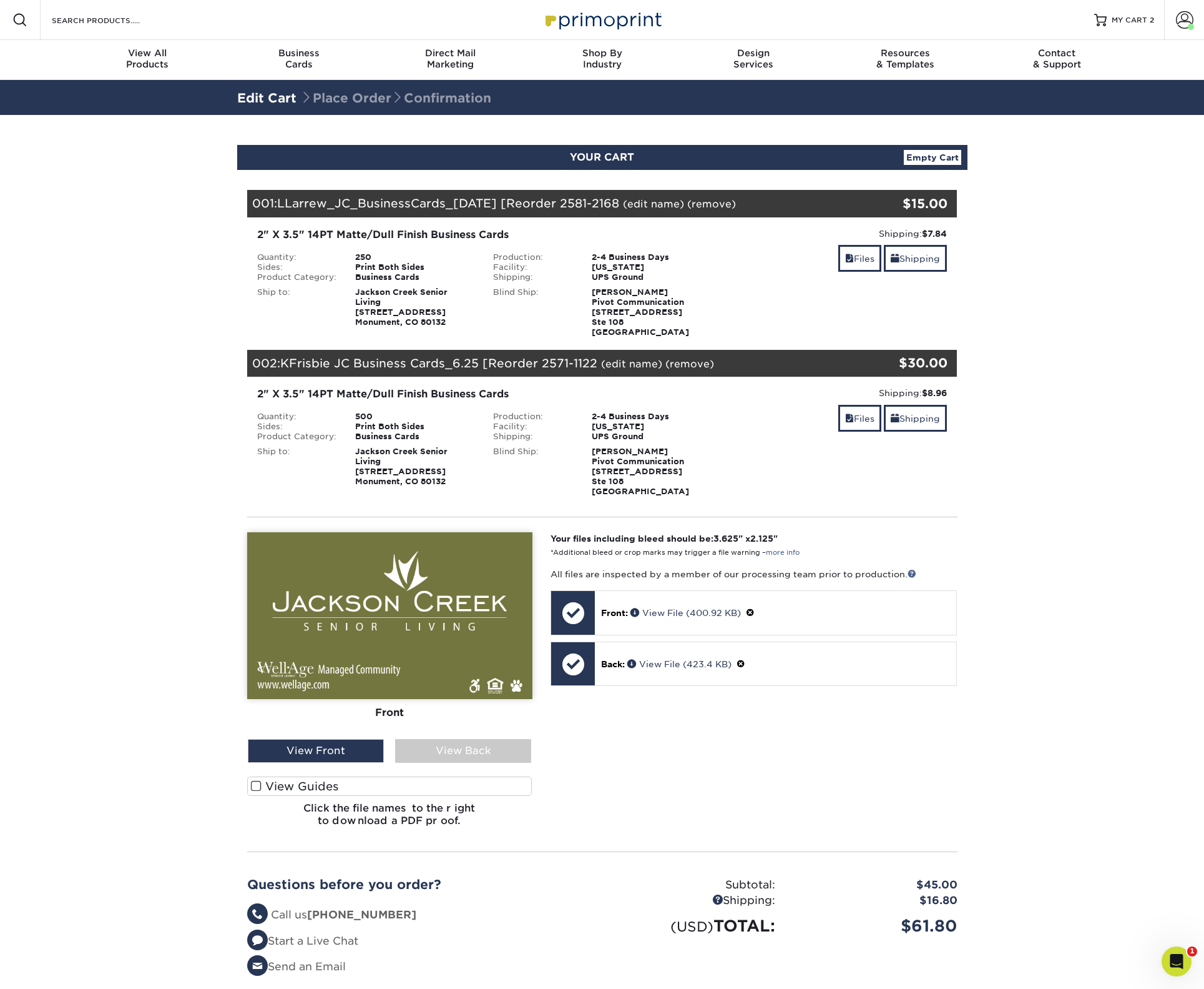
click at [442, 763] on div "Front Back" at bounding box center [390, 684] width 285 height 304
click at [451, 754] on div "View Back" at bounding box center [463, 750] width 136 height 24
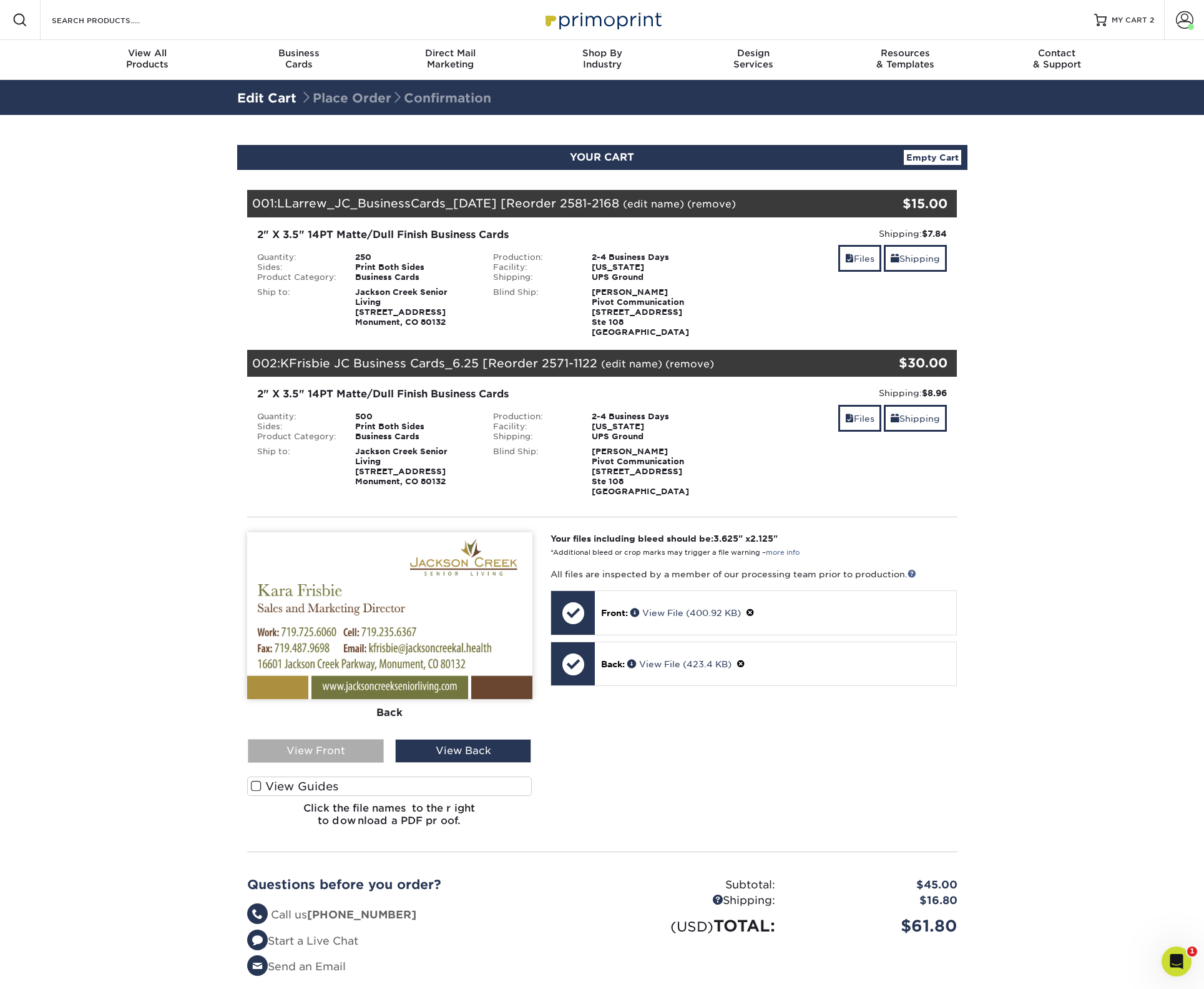
click at [334, 740] on div "View Front" at bounding box center [316, 750] width 136 height 24
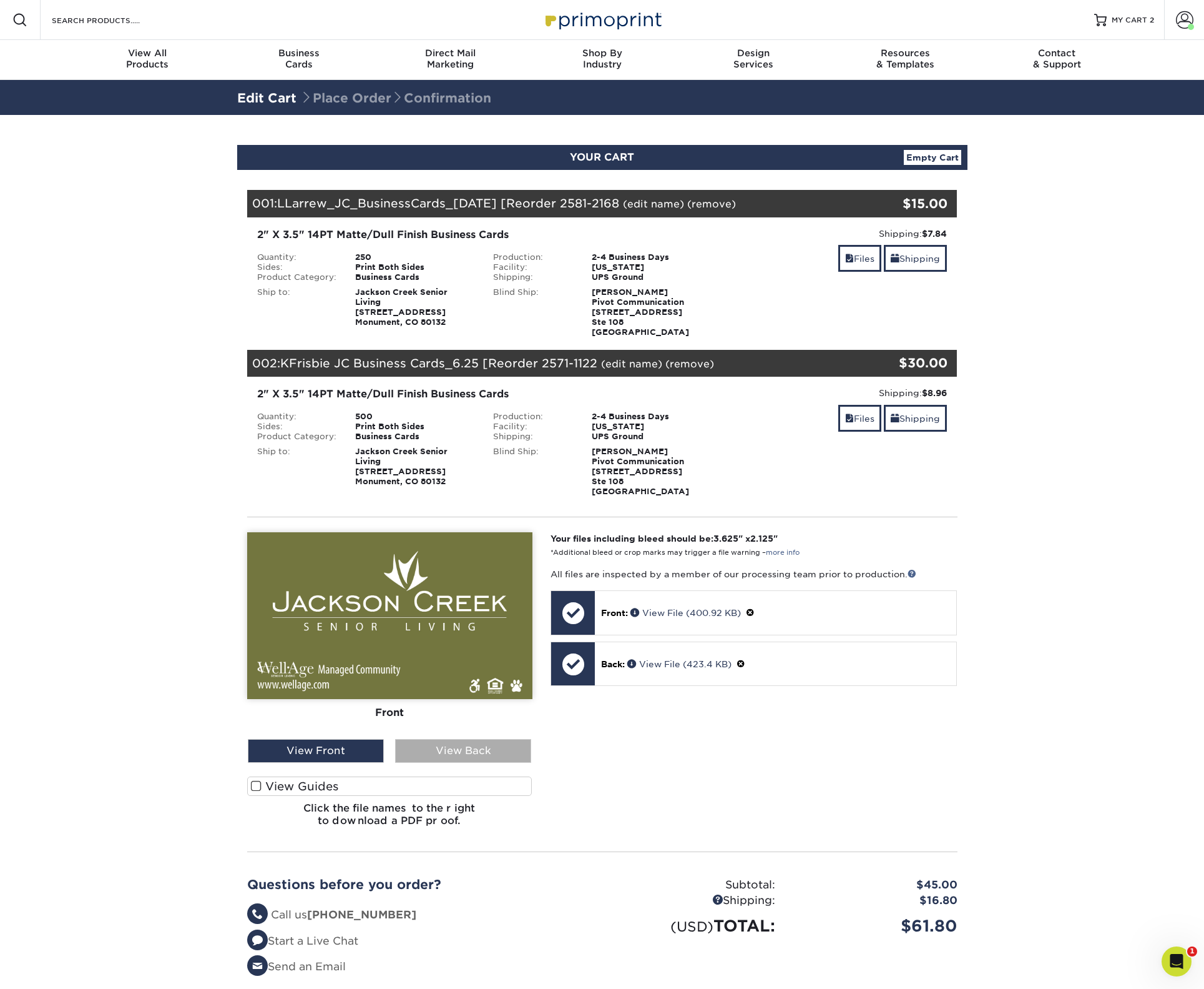
click at [451, 747] on div "View Back" at bounding box center [463, 750] width 136 height 24
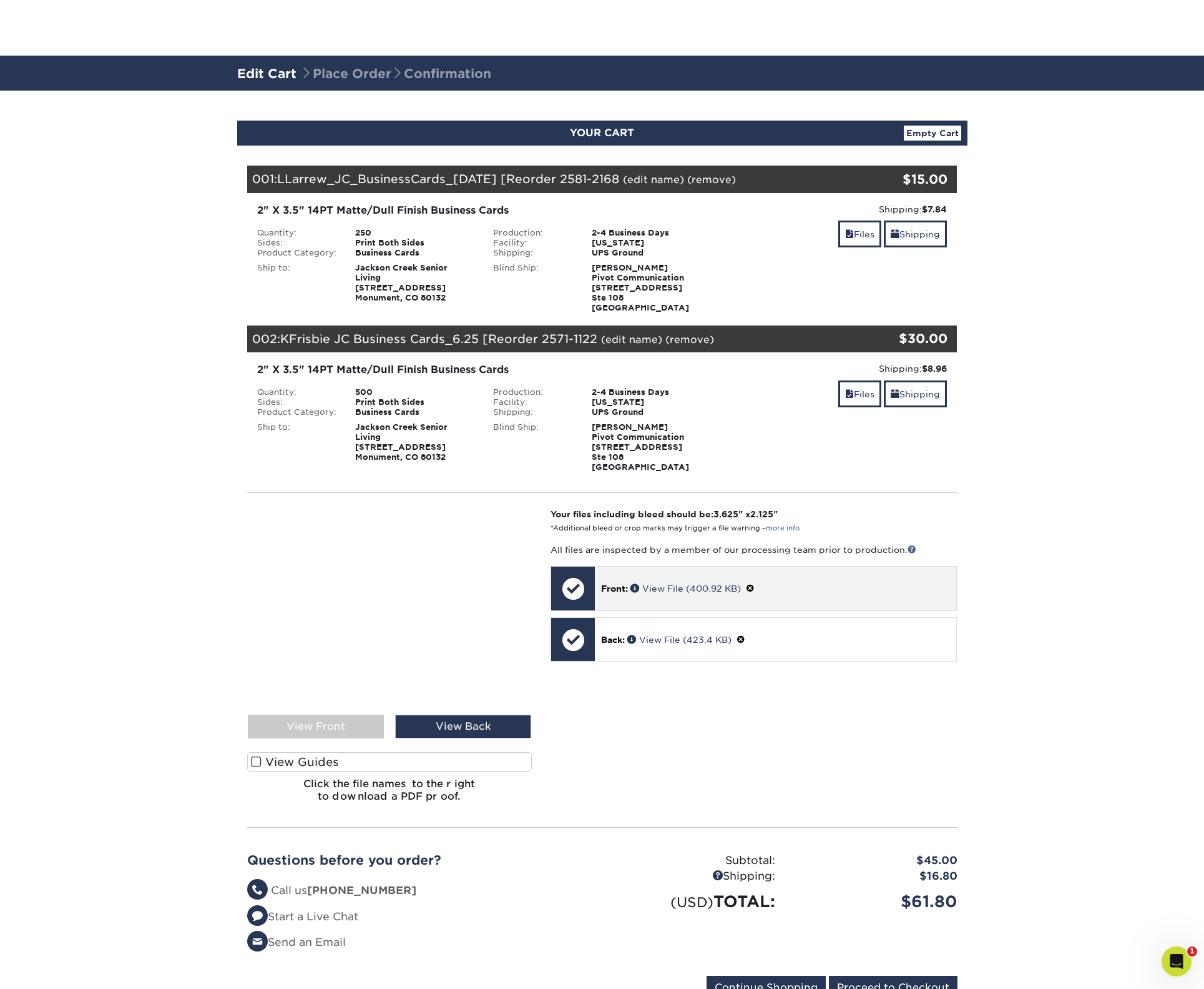
scroll to position [241, 0]
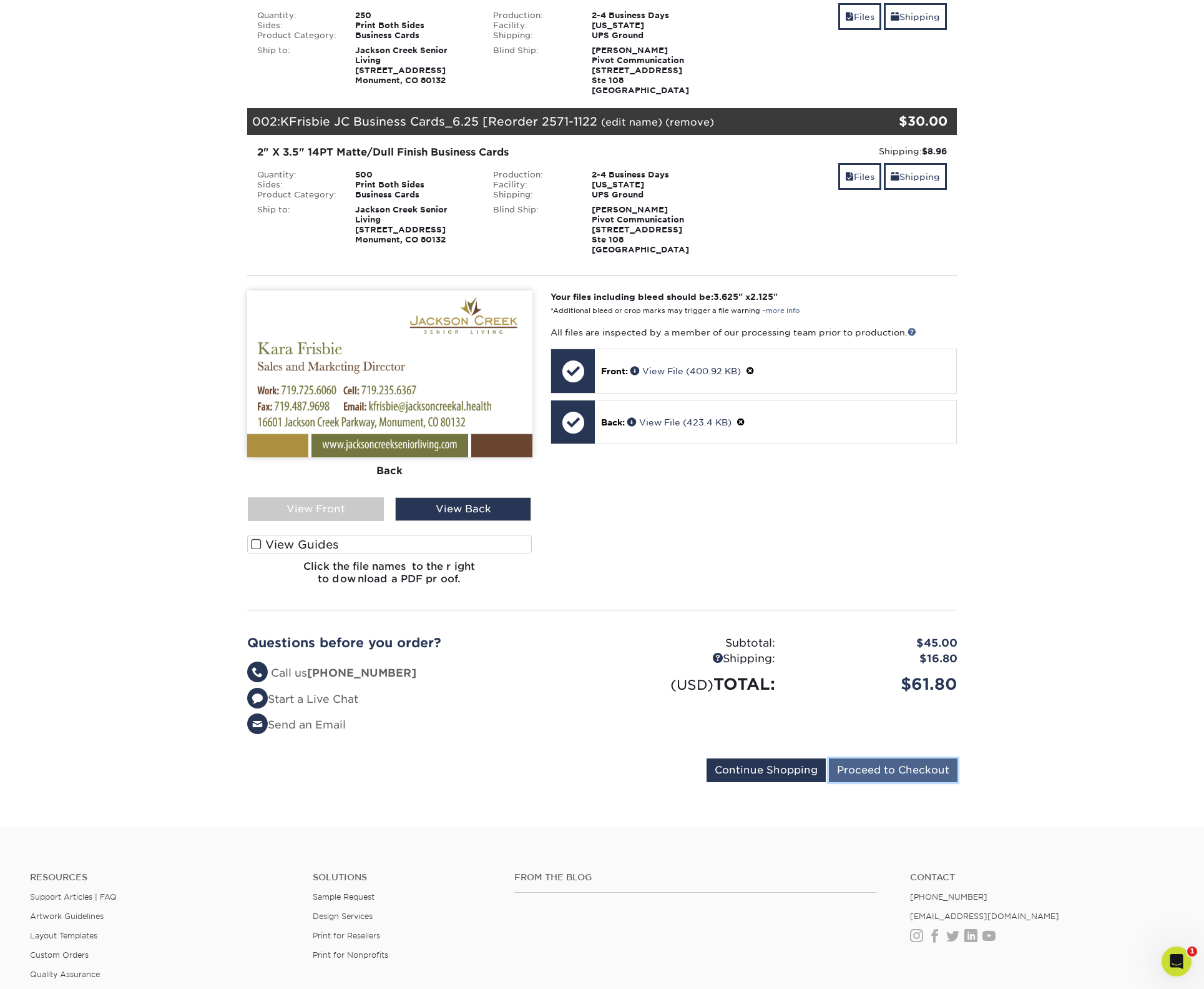
click at [893, 771] on input "Proceed to Checkout" at bounding box center [893, 770] width 128 height 24
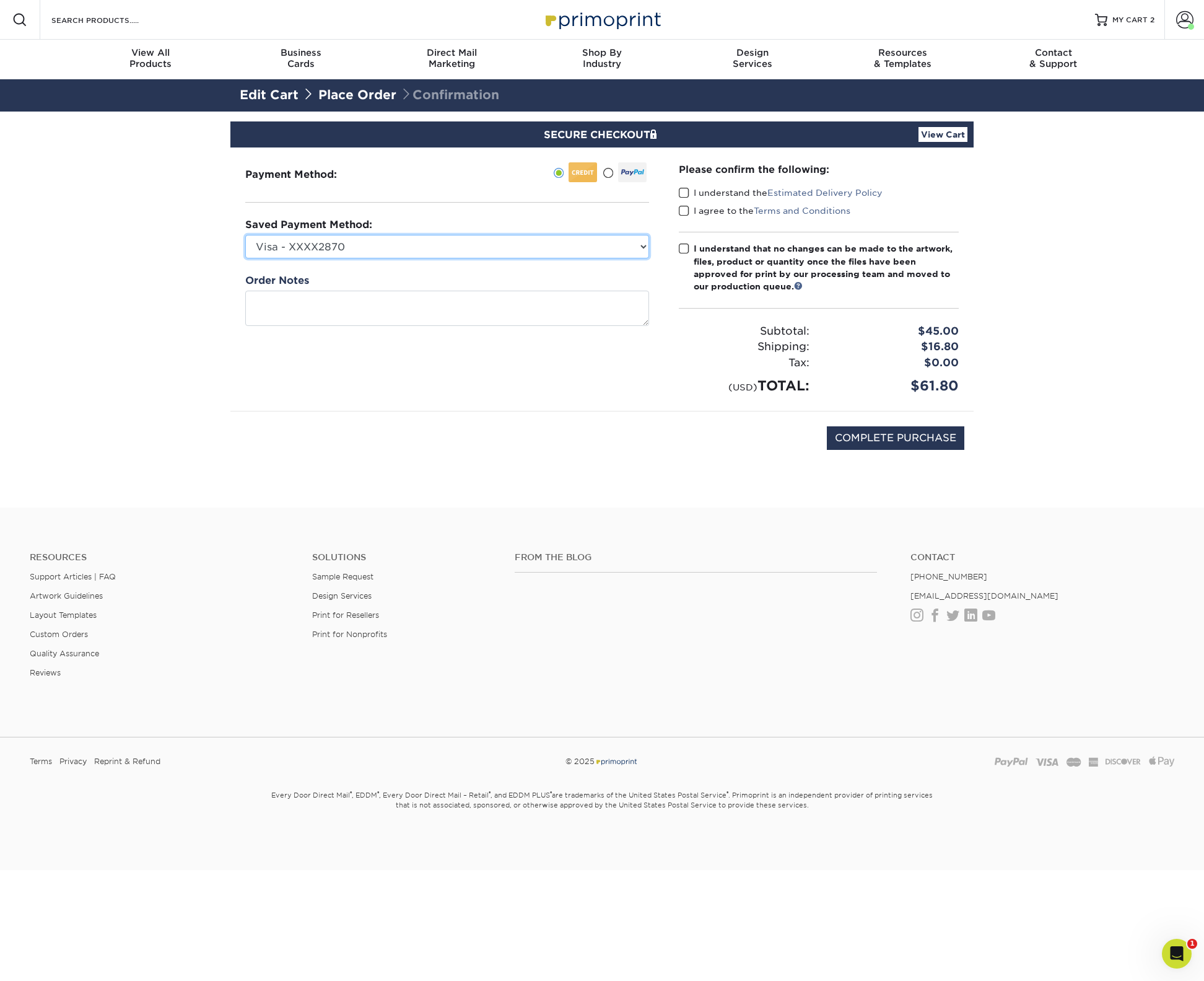
click at [638, 237] on select "Visa - XXXX2870 Visa - XXXX6029 Visa - XXXX9328 New Credit Card" at bounding box center [447, 246] width 404 height 24
select select "38554"
click at [245, 235] on select "Visa - XXXX2870 Visa - XXXX6029 Visa - XXXX9328 New Credit Card" at bounding box center [447, 246] width 404 height 24
click at [687, 190] on span at bounding box center [684, 193] width 11 height 11
click at [0, 0] on input "I understand the Estimated Delivery Policy" at bounding box center [0, 0] width 0 height 0
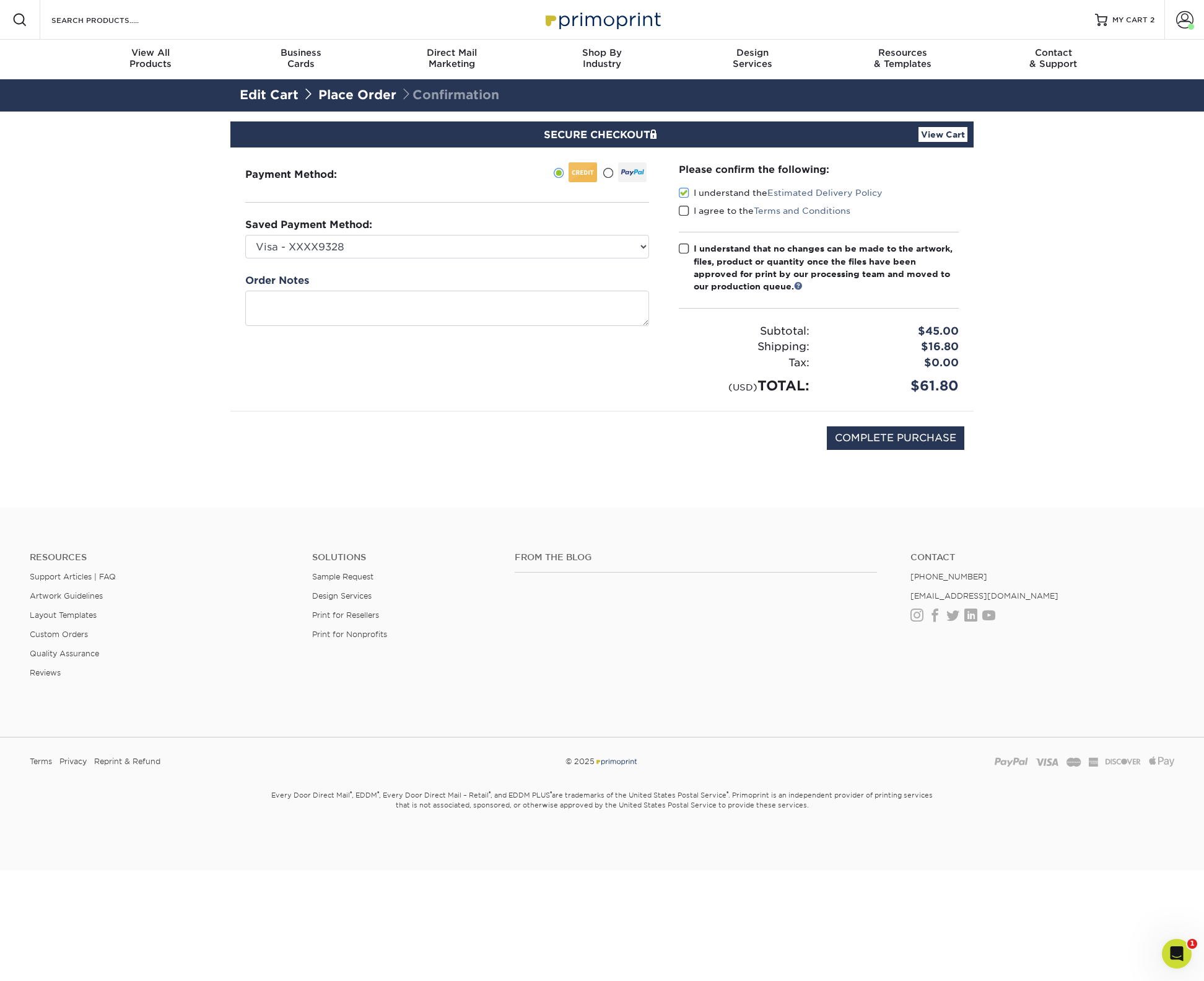
click at [688, 206] on span at bounding box center [684, 211] width 11 height 11
click at [0, 0] on input "I agree to the Terms and Conditions" at bounding box center [0, 0] width 0 height 0
click at [684, 246] on span at bounding box center [684, 249] width 11 height 11
click at [0, 0] on input "I understand that no changes can be made to the artwork, files, product or quan…" at bounding box center [0, 0] width 0 height 0
click at [864, 445] on input "COMPLETE PURCHASE" at bounding box center [896, 438] width 137 height 24
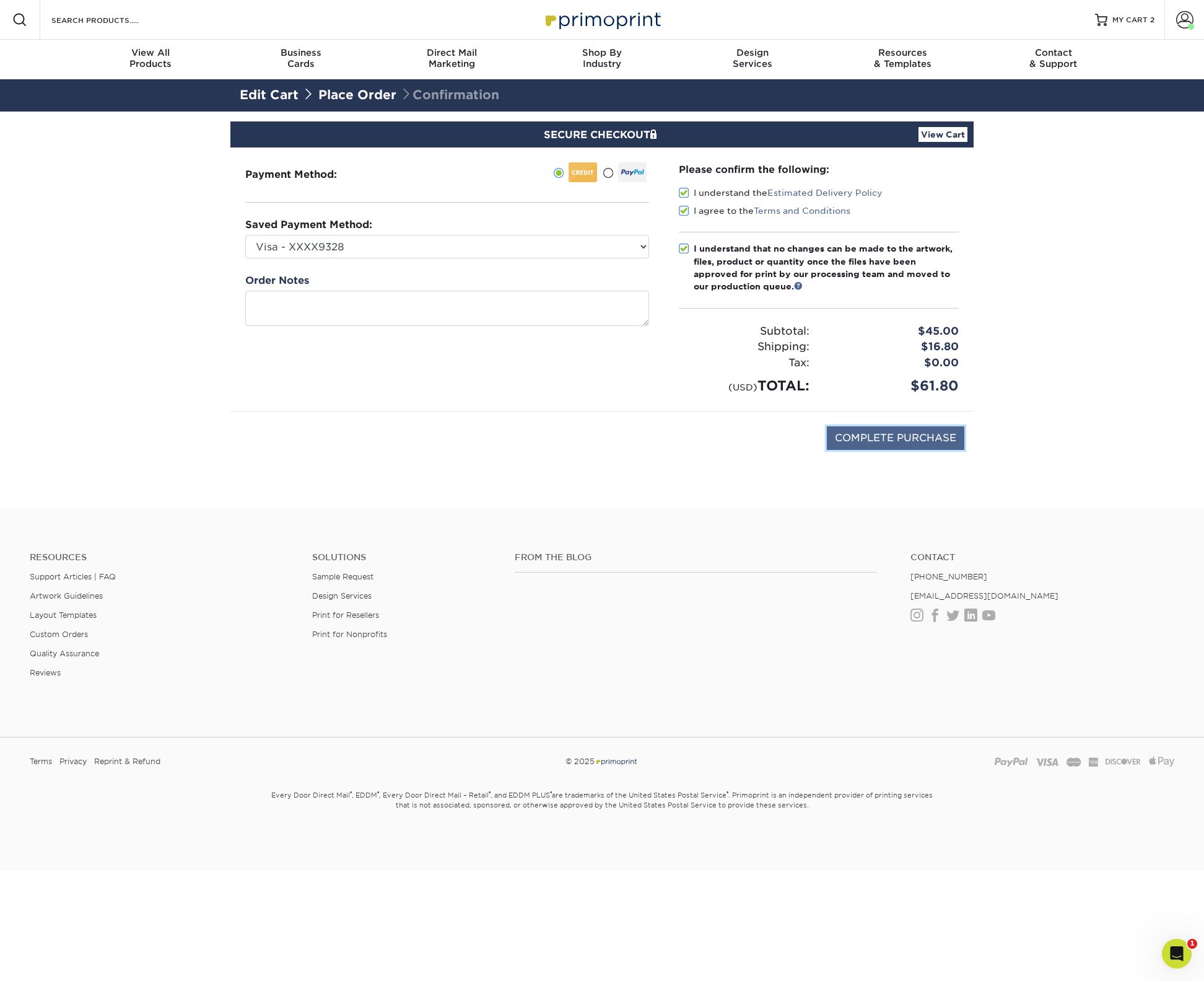
type input "PROCESSING, PLEASE WAIT..."
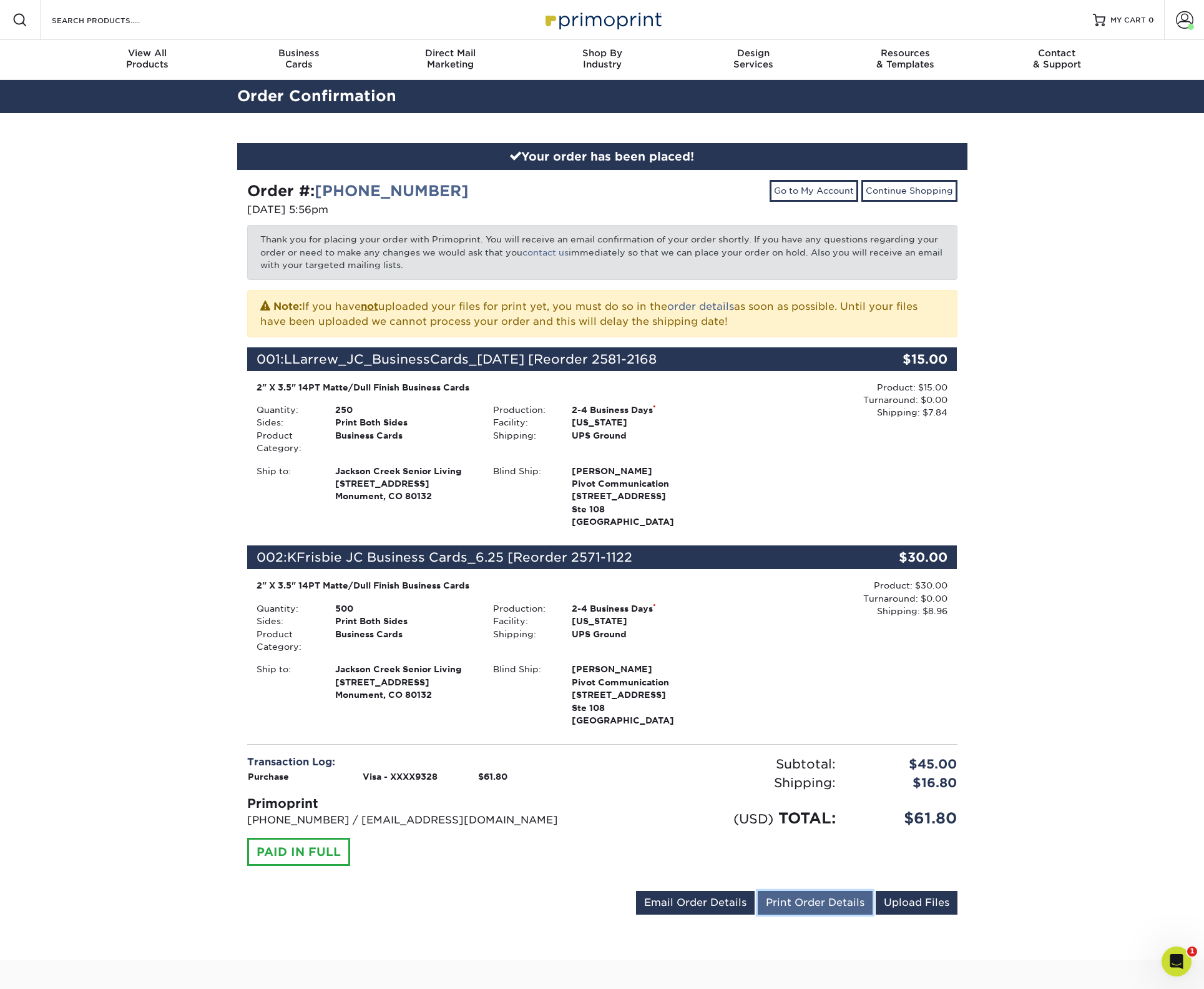
click at [777, 908] on link "Print Order Details" at bounding box center [815, 902] width 115 height 24
